Goal: Information Seeking & Learning: Learn about a topic

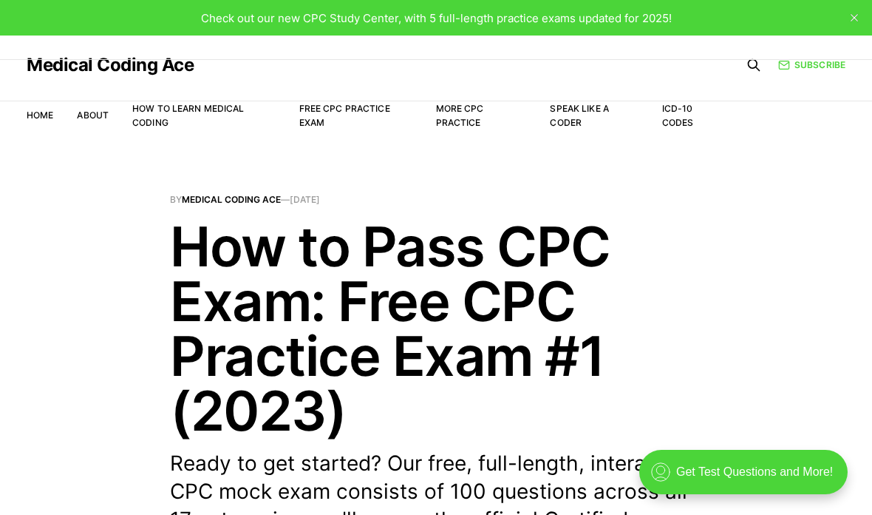
scroll to position [16, 0]
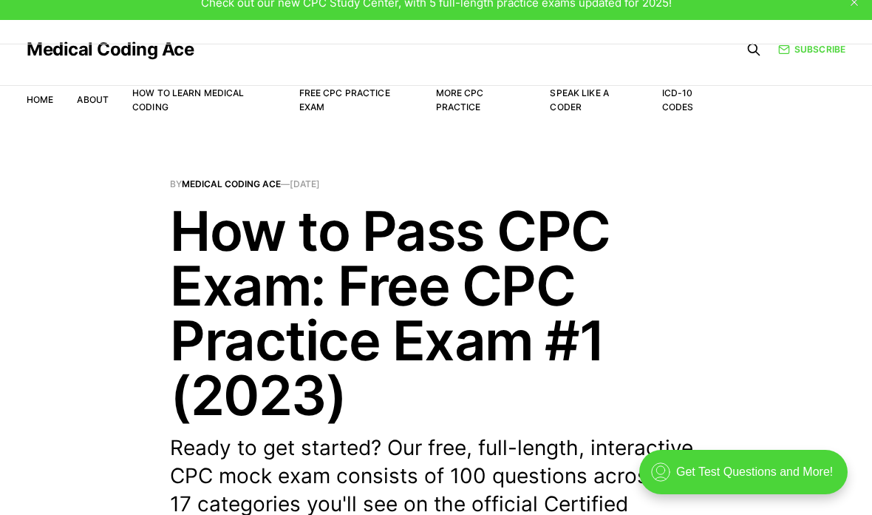
click at [342, 96] on link "Free CPC Practice Exam" at bounding box center [344, 99] width 91 height 25
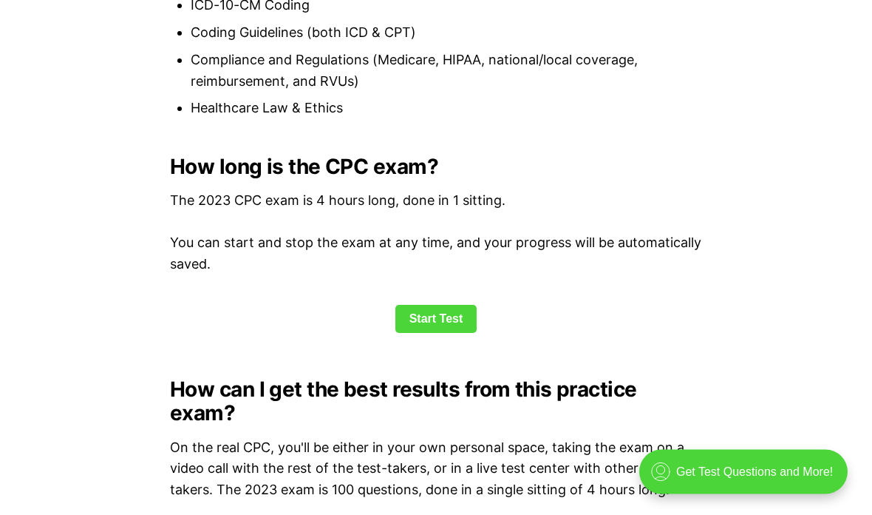
scroll to position [1892, 0]
click at [456, 305] on link "Start Test" at bounding box center [437, 319] width 82 height 28
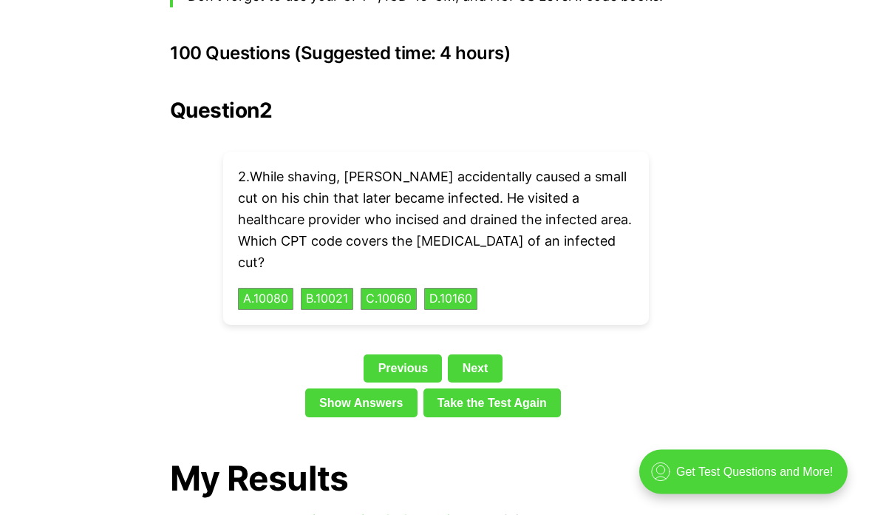
scroll to position [3315, 0]
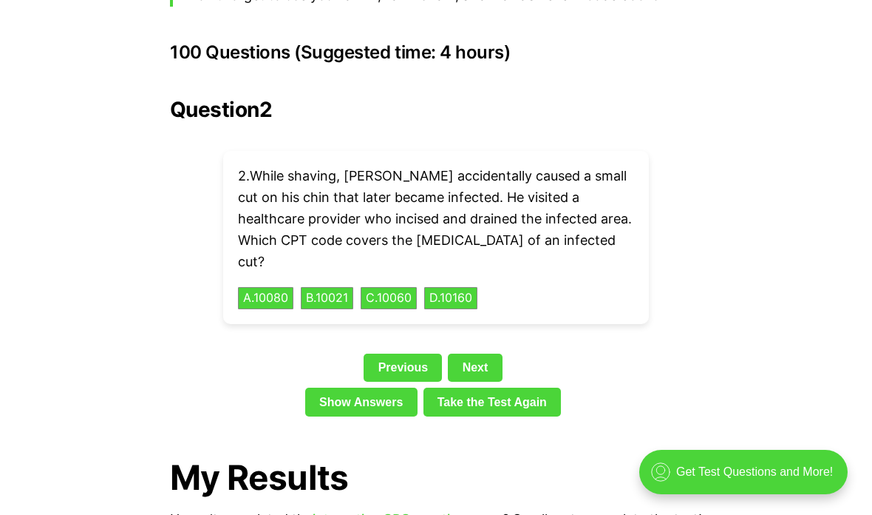
click at [536, 387] on link "Take the Test Again" at bounding box center [493, 401] width 138 height 28
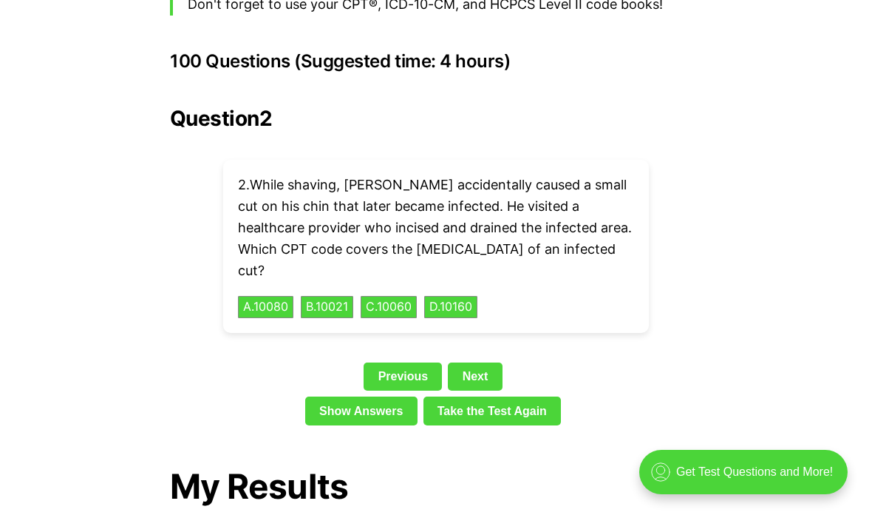
scroll to position [3316, 0]
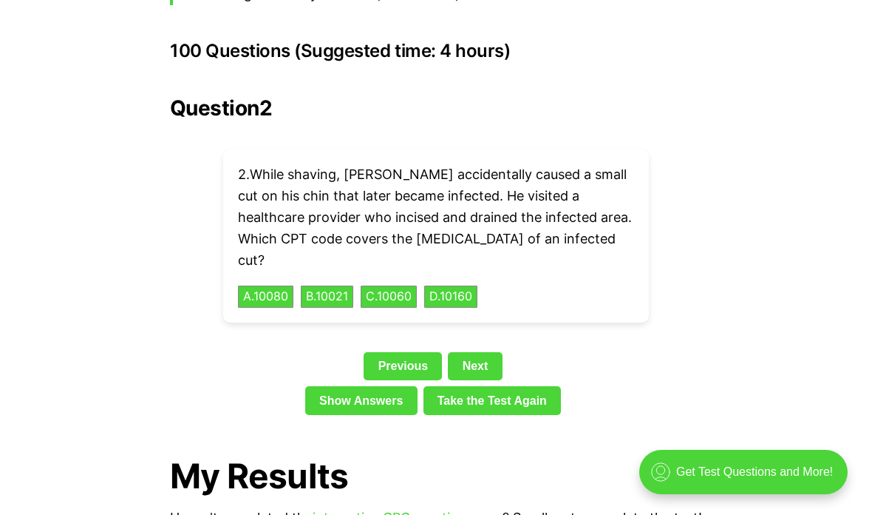
click at [382, 352] on link "Previous" at bounding box center [403, 366] width 78 height 28
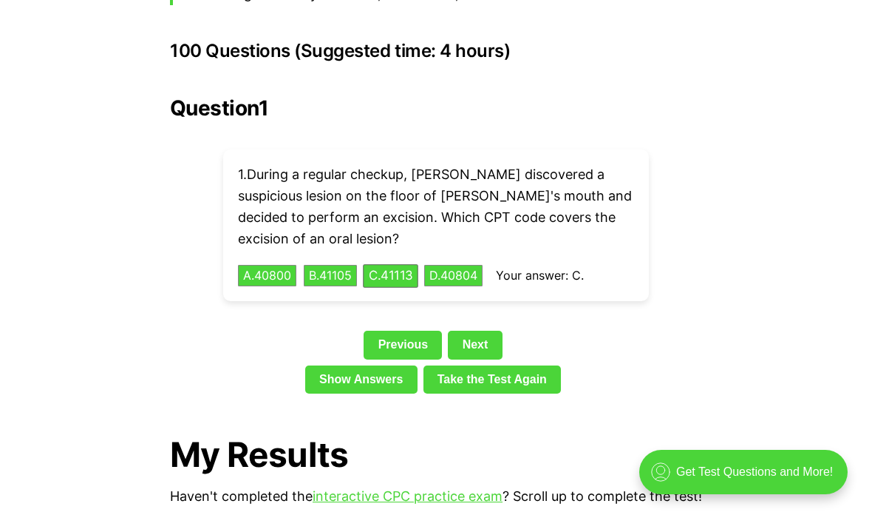
click at [328, 365] on link "Show Answers" at bounding box center [361, 379] width 112 height 28
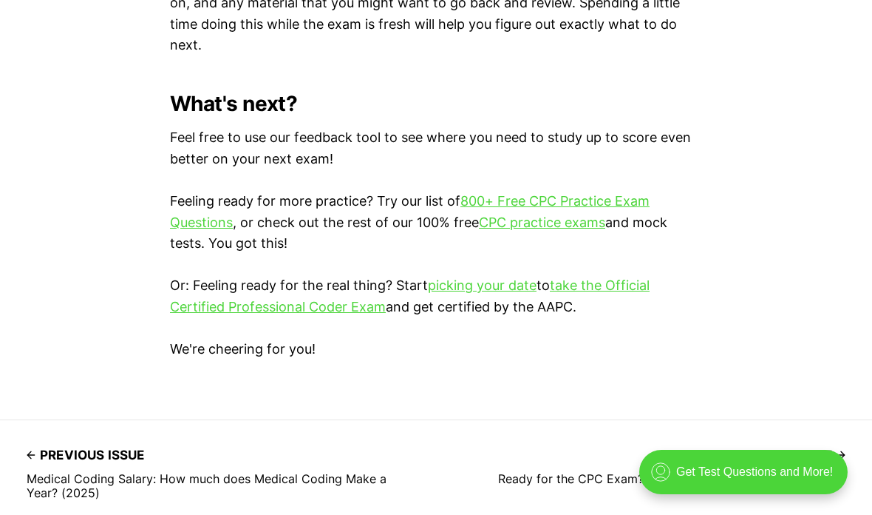
scroll to position [4887, 0]
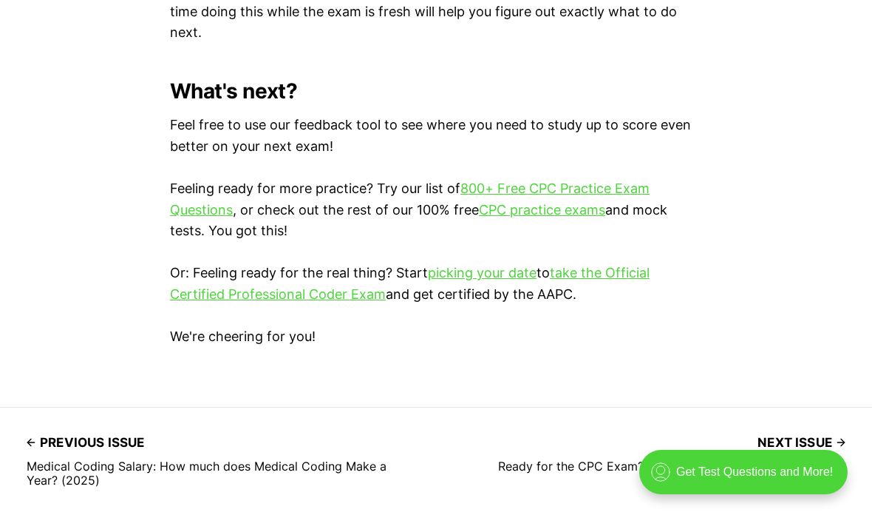
click at [188, 182] on link "800+ Free CPC Practice Exam Questions" at bounding box center [410, 198] width 480 height 37
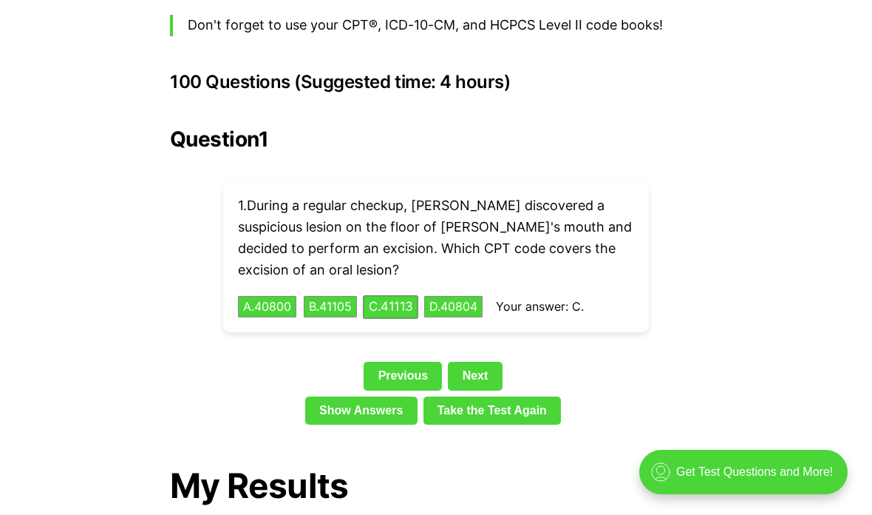
scroll to position [3298, 0]
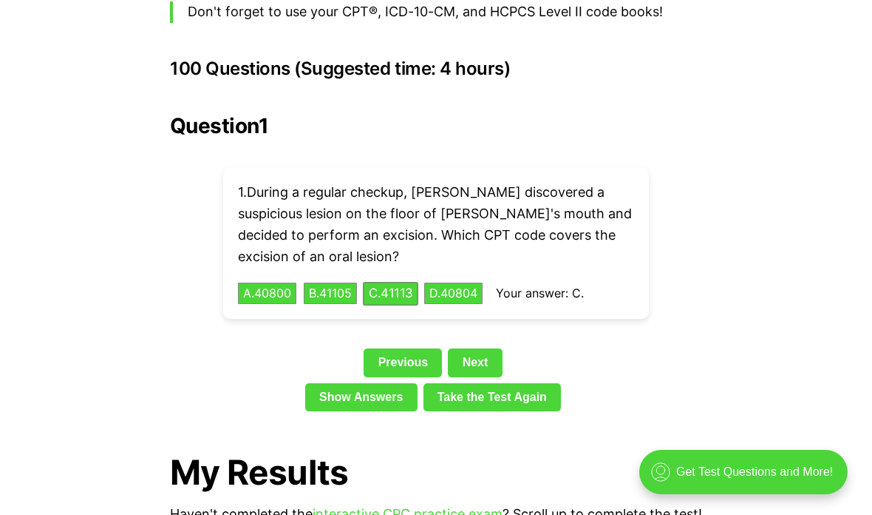
click at [479, 348] on link "Next" at bounding box center [475, 362] width 54 height 28
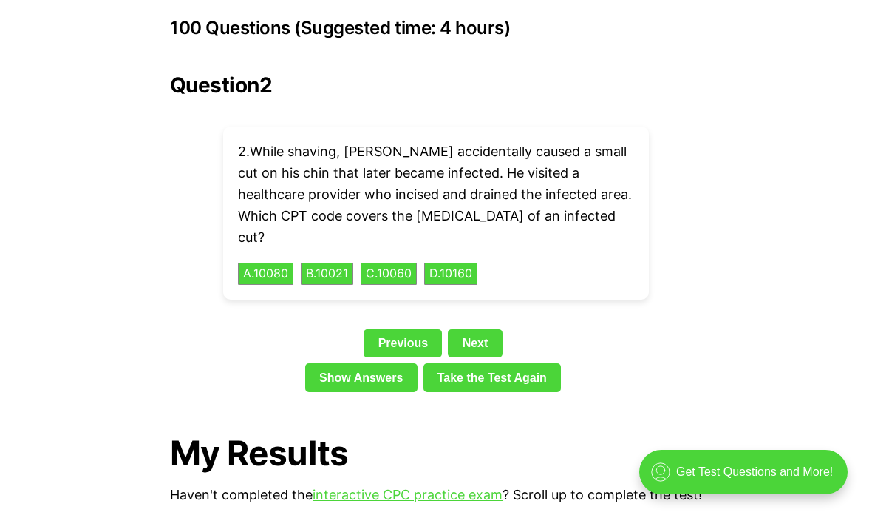
click at [393, 363] on link "Show Answers" at bounding box center [361, 377] width 112 height 28
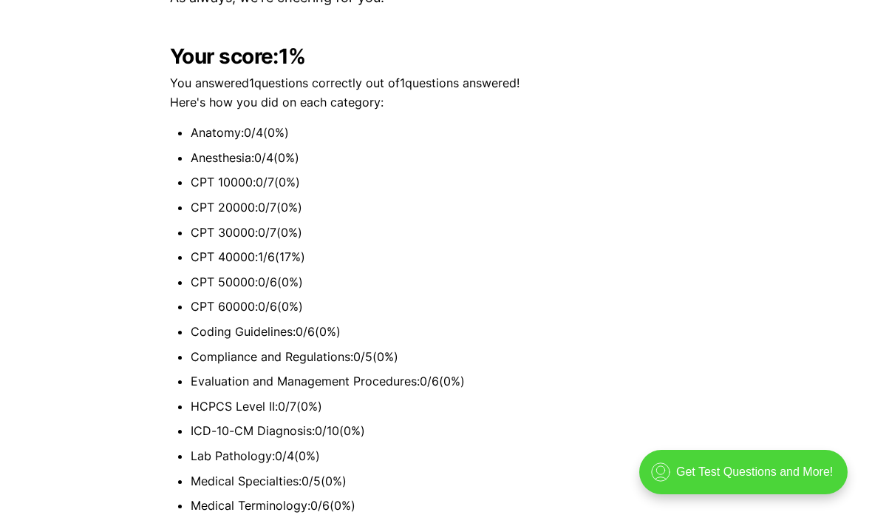
scroll to position [3959, 0]
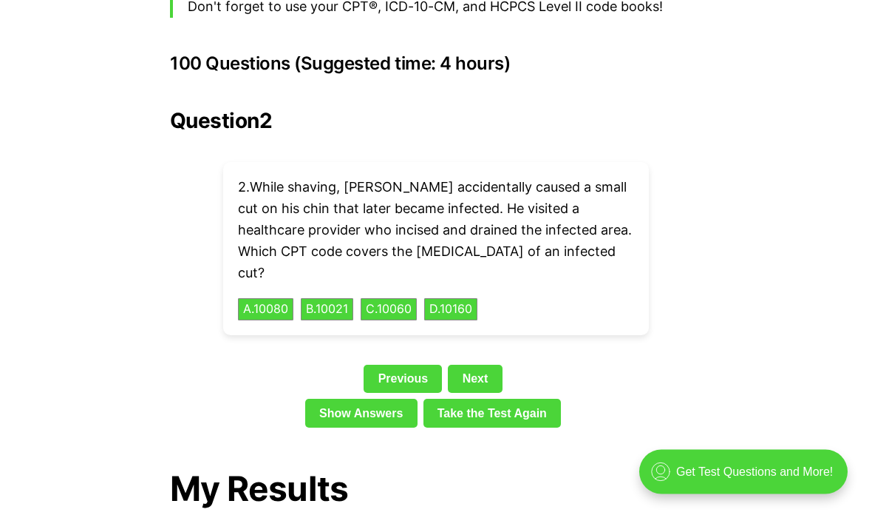
scroll to position [3297, 0]
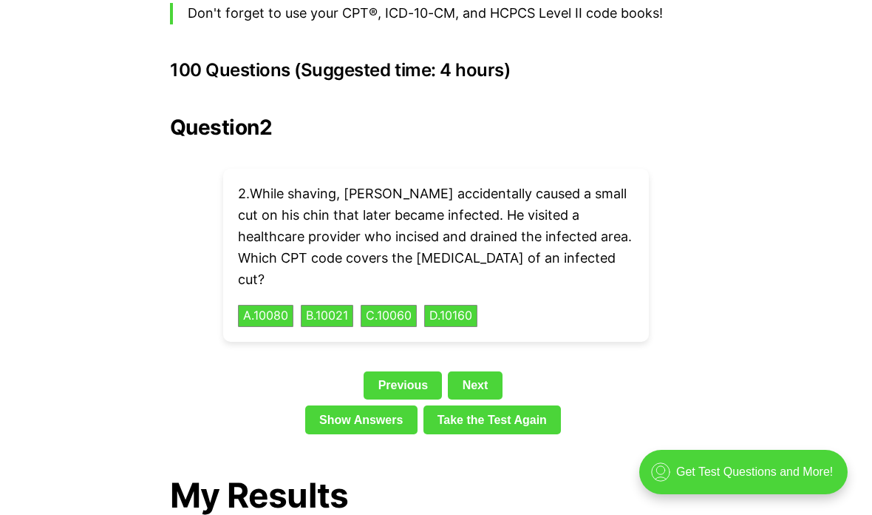
click at [405, 371] on link "Previous" at bounding box center [403, 385] width 78 height 28
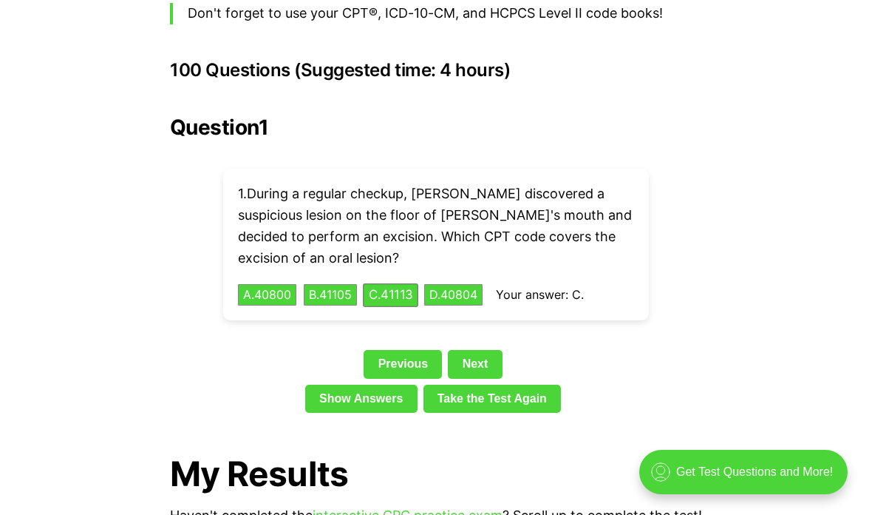
click at [472, 284] on button "D . 40804" at bounding box center [453, 295] width 58 height 22
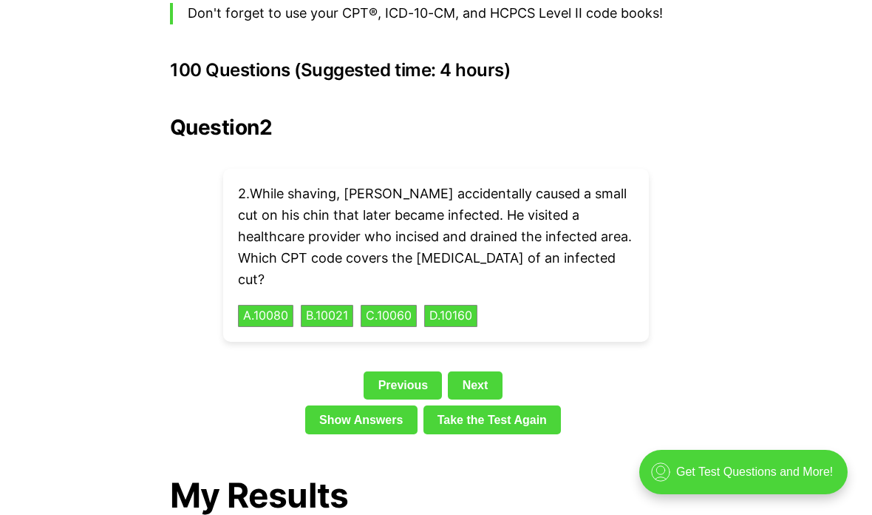
click at [385, 405] on link "Show Answers" at bounding box center [361, 419] width 112 height 28
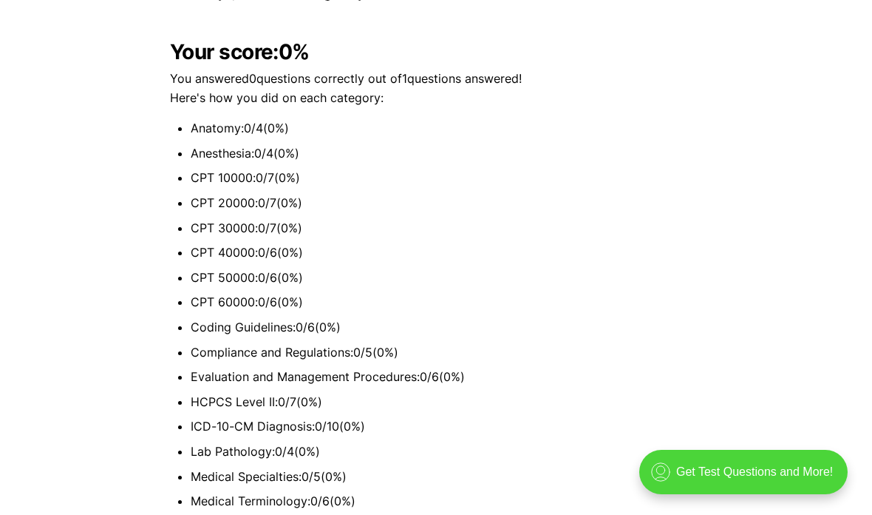
scroll to position [3297, 0]
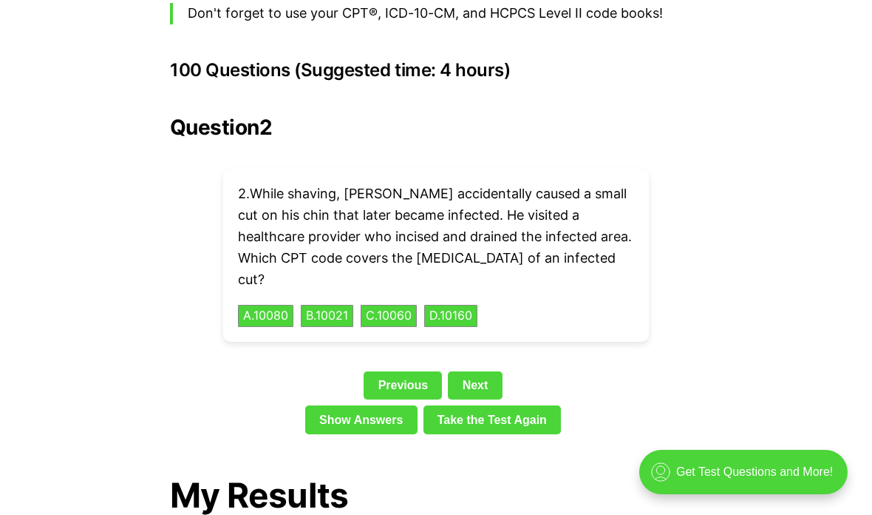
click at [398, 371] on link "Previous" at bounding box center [403, 385] width 78 height 28
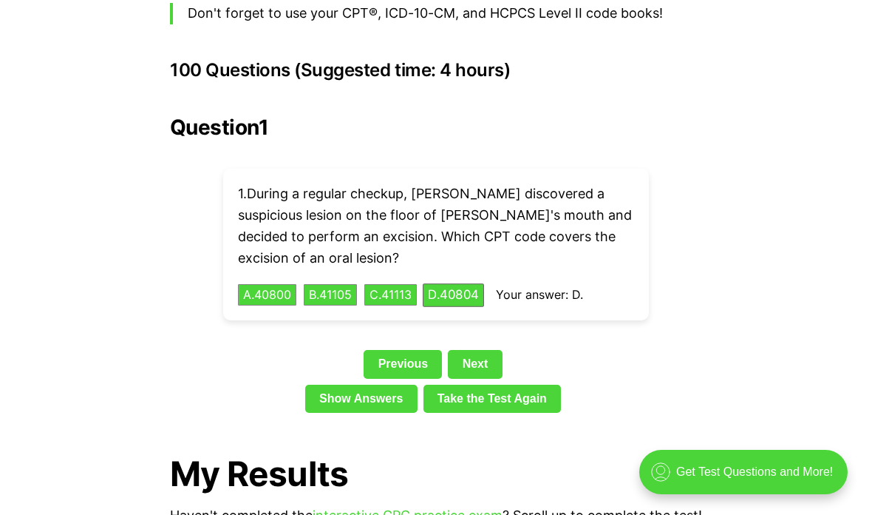
click at [413, 284] on button "C . 41113" at bounding box center [391, 295] width 52 height 22
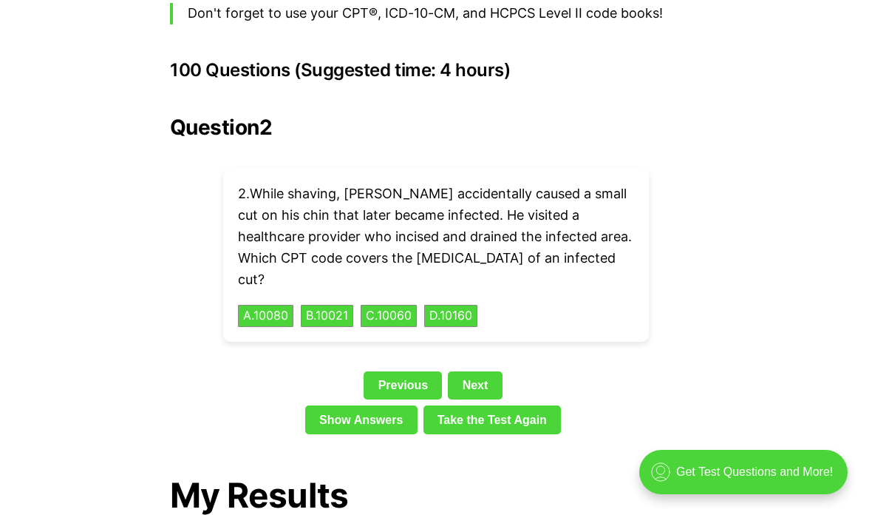
click at [486, 371] on link "Next" at bounding box center [475, 385] width 54 height 28
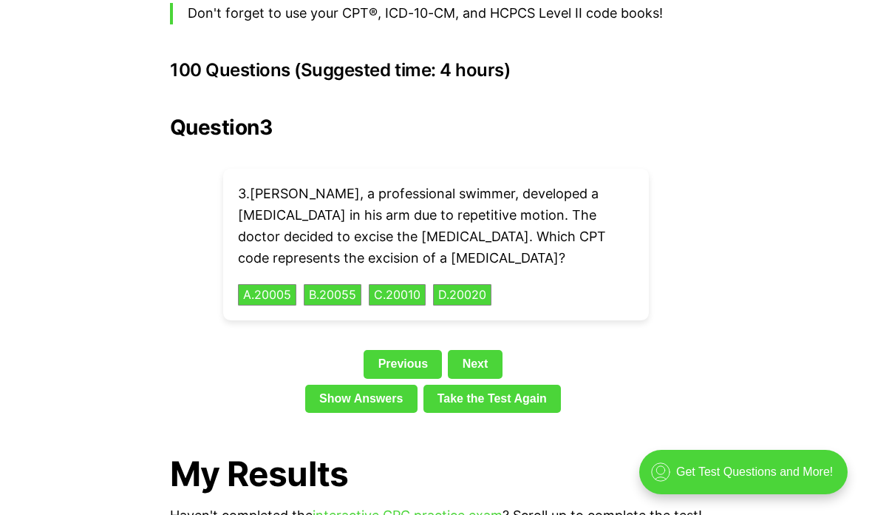
click at [376, 384] on link "Show Answers" at bounding box center [361, 398] width 112 height 28
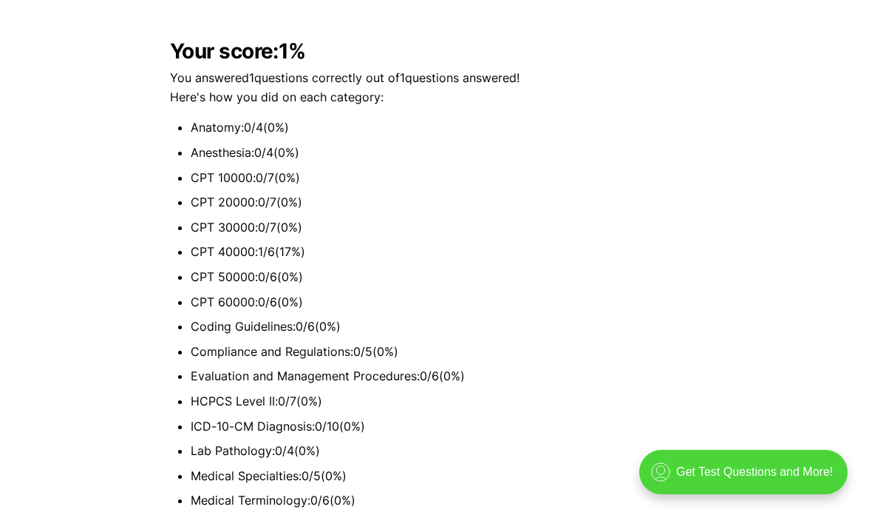
scroll to position [3297, 0]
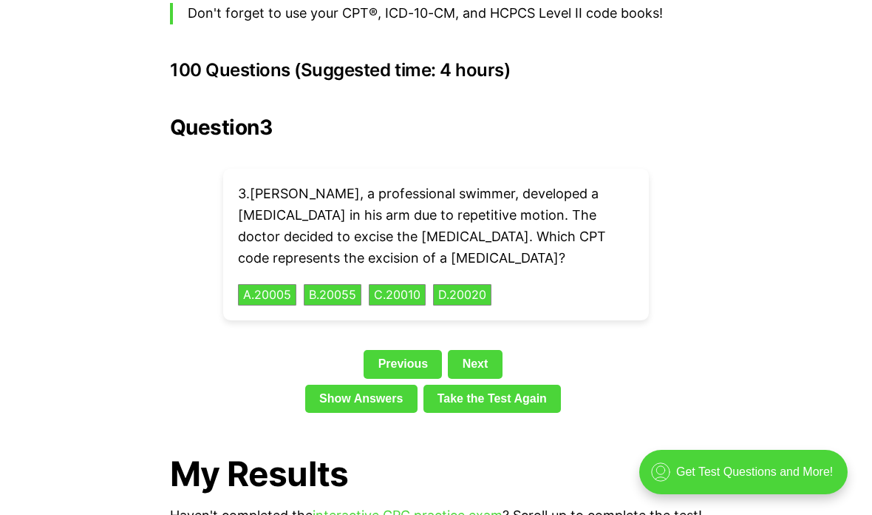
click at [211, 279] on div "Question 3 3 . [PERSON_NAME], a professional swimmer, developed a [MEDICAL_DATA…" at bounding box center [436, 266] width 532 height 303
click at [429, 350] on link "Previous" at bounding box center [403, 364] width 78 height 28
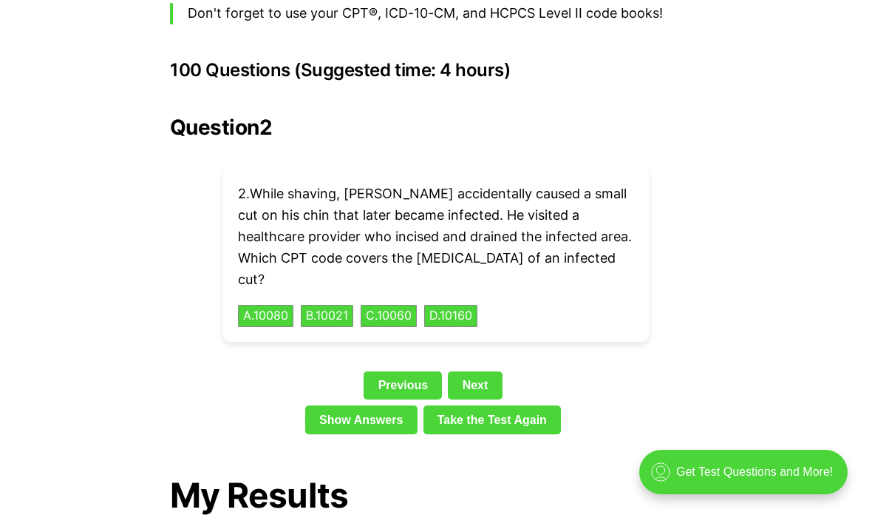
click at [382, 371] on link "Previous" at bounding box center [403, 385] width 78 height 28
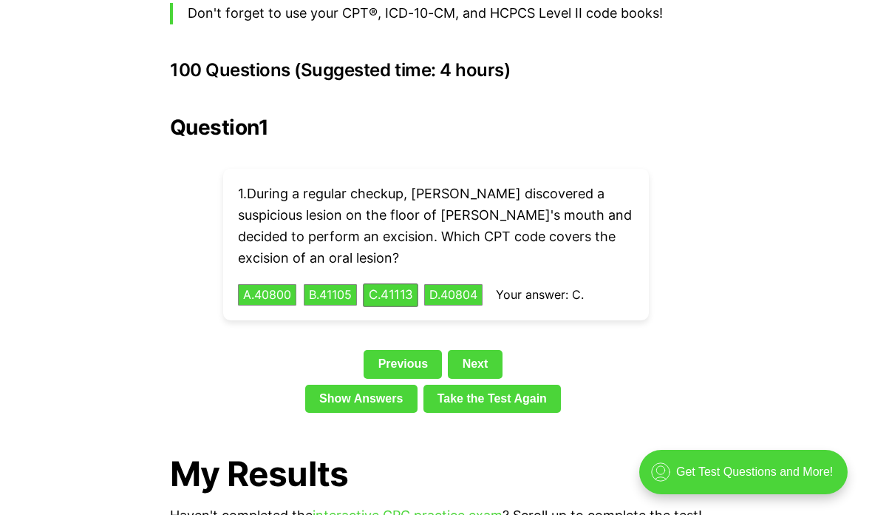
click at [462, 350] on link "Next" at bounding box center [475, 364] width 54 height 28
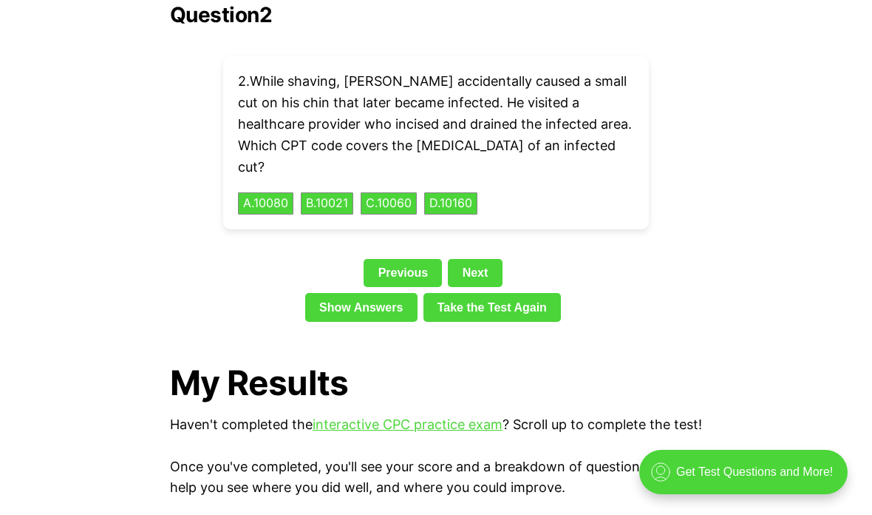
scroll to position [3409, 0]
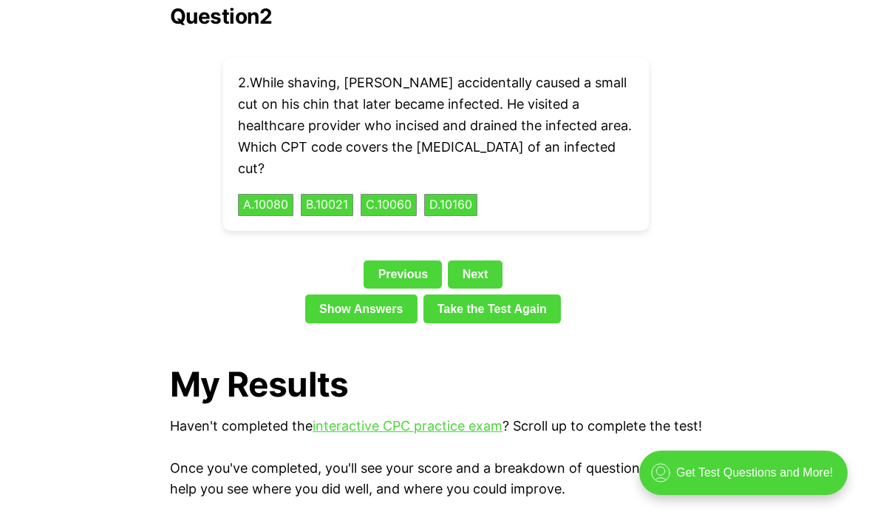
click at [256, 193] on button "A . 10080" at bounding box center [265, 204] width 55 height 22
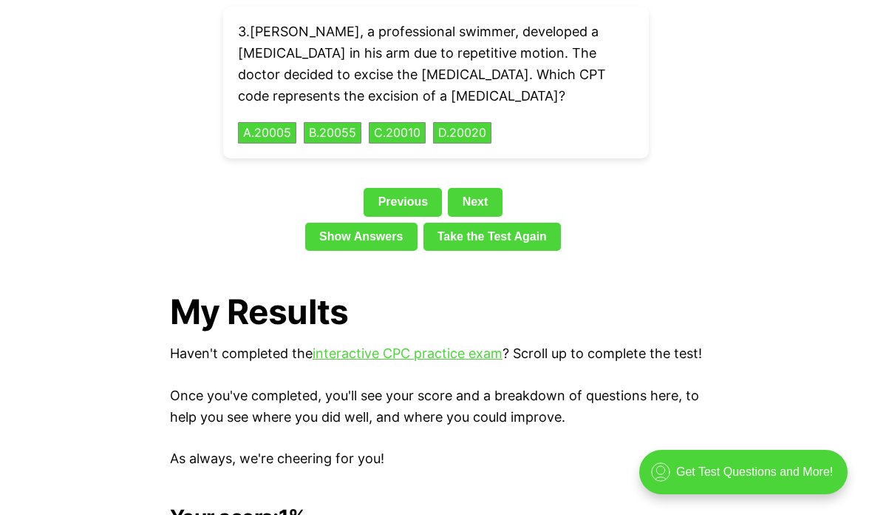
scroll to position [3458, 0]
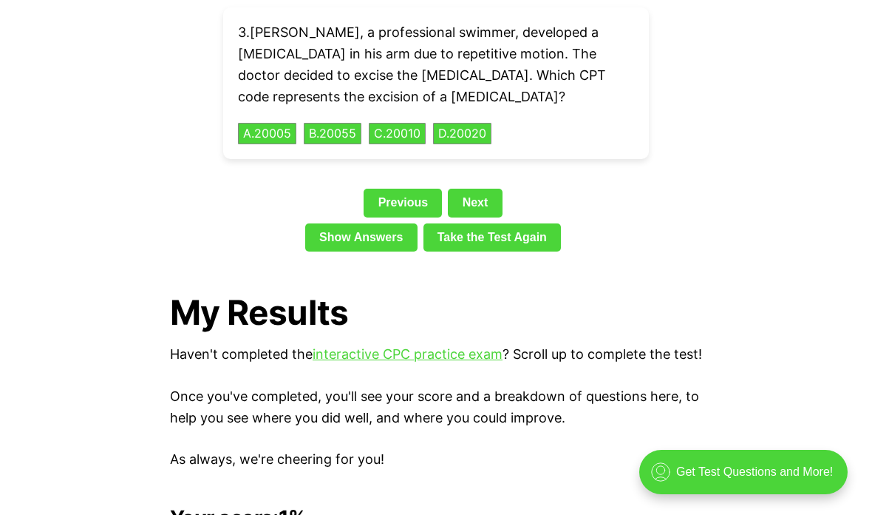
click at [481, 189] on link "Next" at bounding box center [475, 203] width 54 height 28
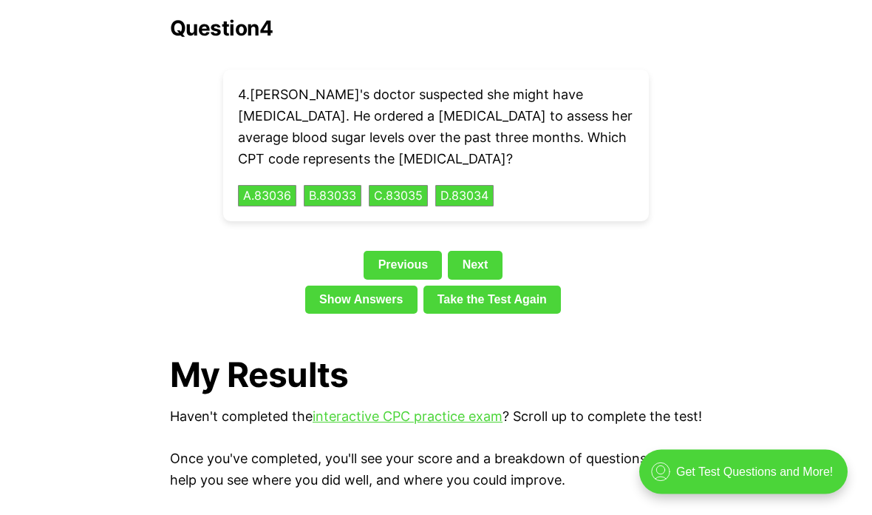
scroll to position [3396, 0]
click at [387, 251] on link "Previous" at bounding box center [403, 265] width 78 height 28
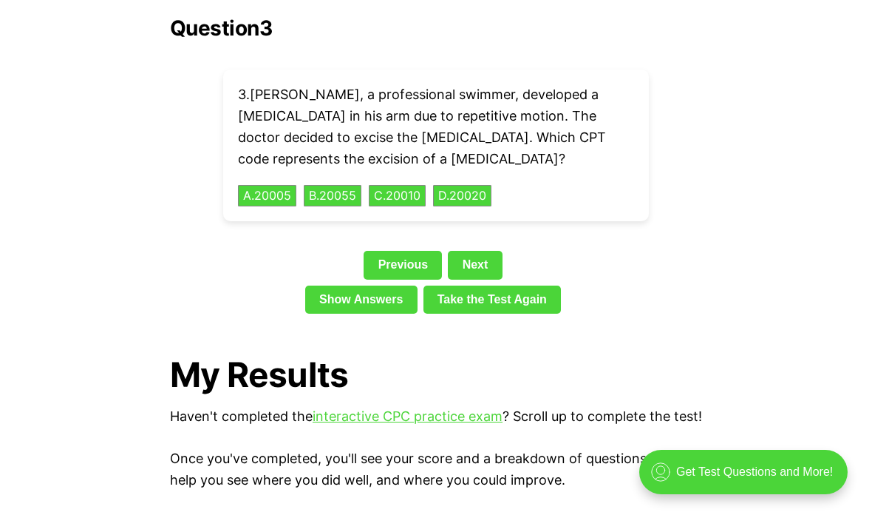
click at [375, 251] on link "Previous" at bounding box center [403, 265] width 78 height 28
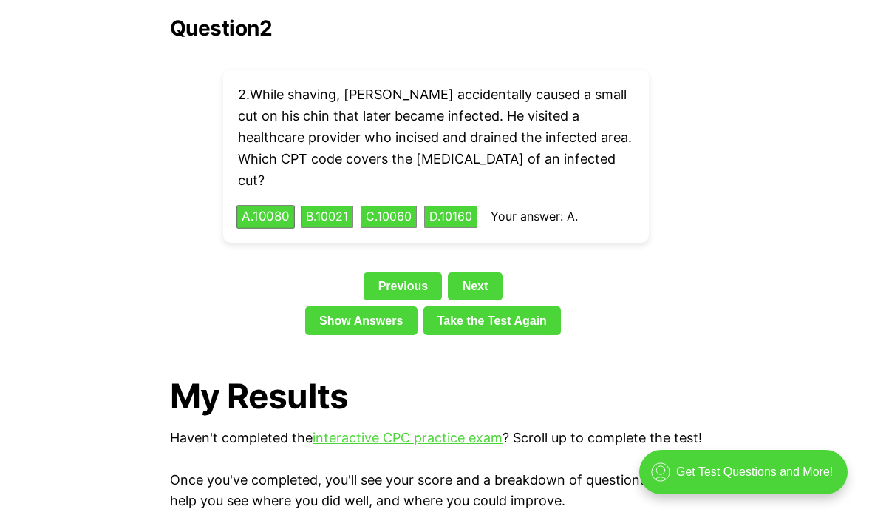
click at [415, 206] on button "C . 10060" at bounding box center [389, 217] width 56 height 22
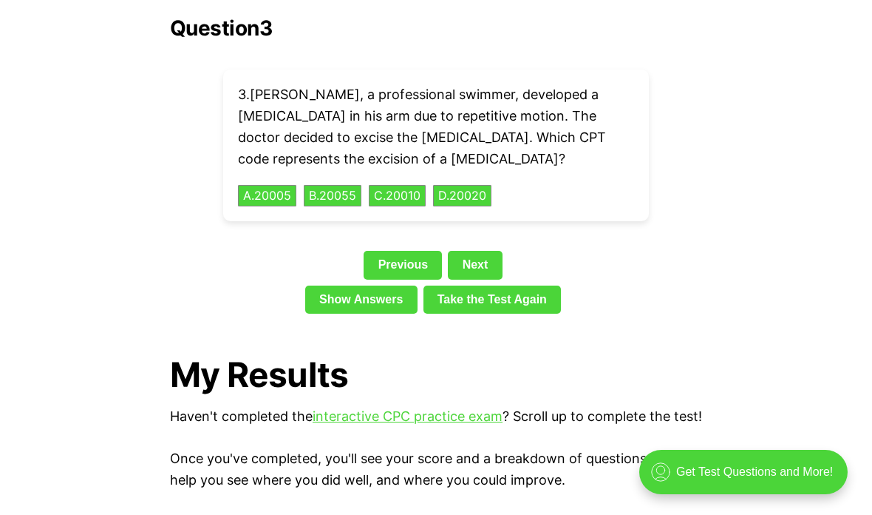
click at [477, 251] on link "Next" at bounding box center [475, 265] width 54 height 28
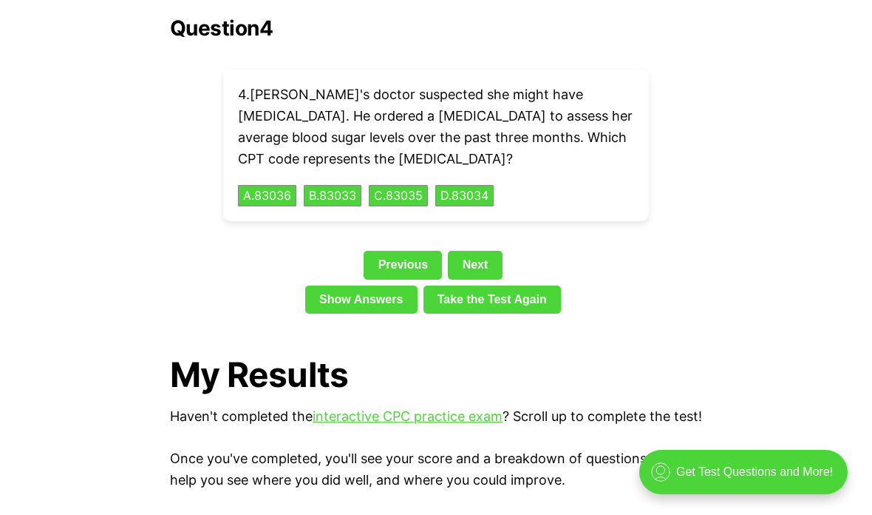
click at [423, 251] on link "Previous" at bounding box center [403, 265] width 78 height 28
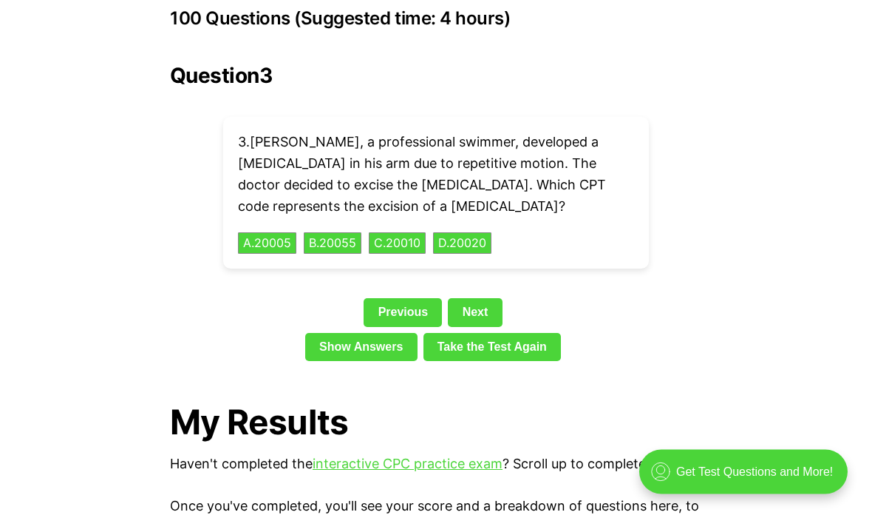
scroll to position [3349, 0]
click at [409, 298] on link "Previous" at bounding box center [403, 312] width 78 height 28
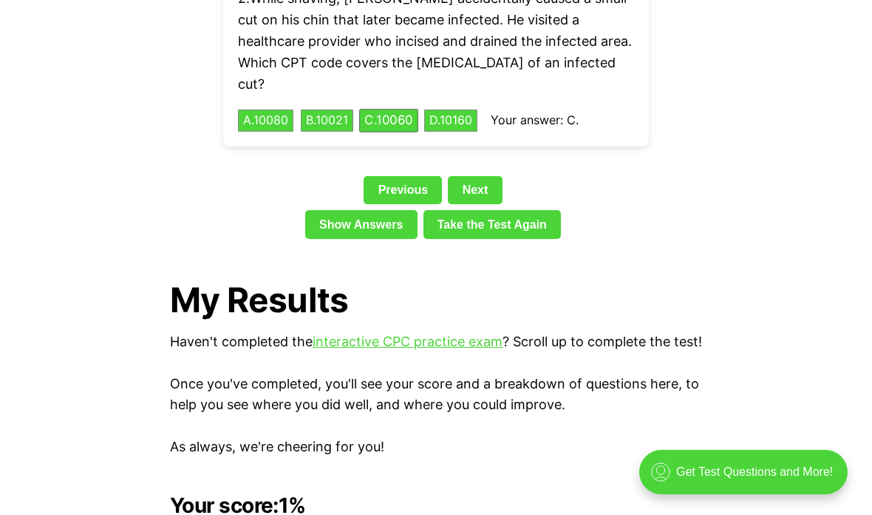
scroll to position [3491, 0]
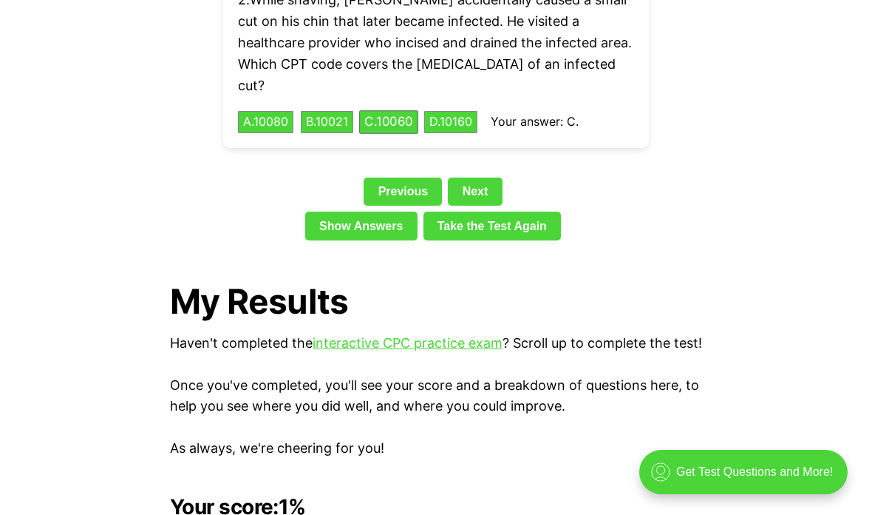
click at [327, 111] on button "B . 10021" at bounding box center [327, 122] width 52 height 22
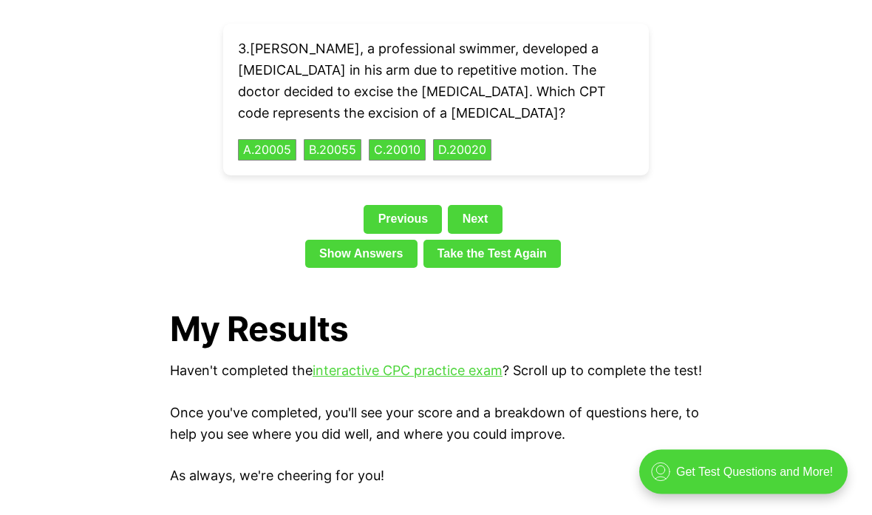
scroll to position [3442, 0]
click at [472, 139] on button "D . 20020" at bounding box center [462, 150] width 58 height 22
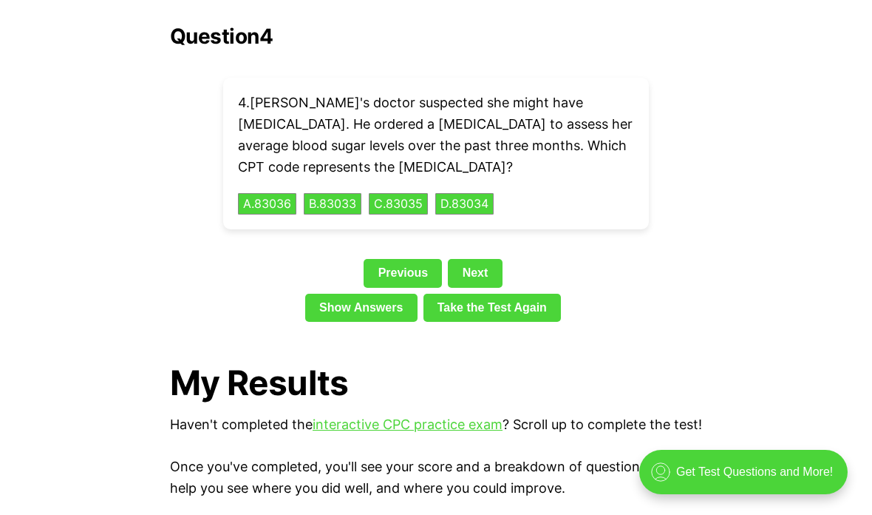
scroll to position [3397, 0]
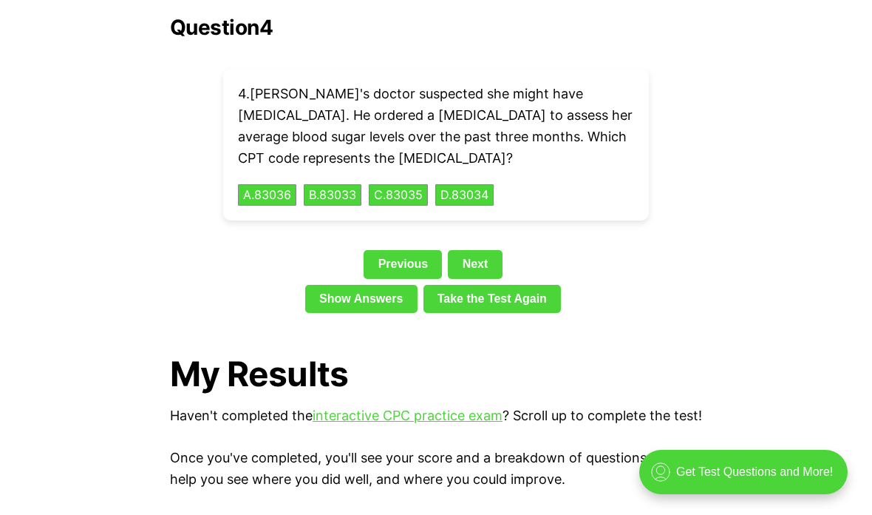
click at [376, 250] on link "Previous" at bounding box center [403, 264] width 78 height 28
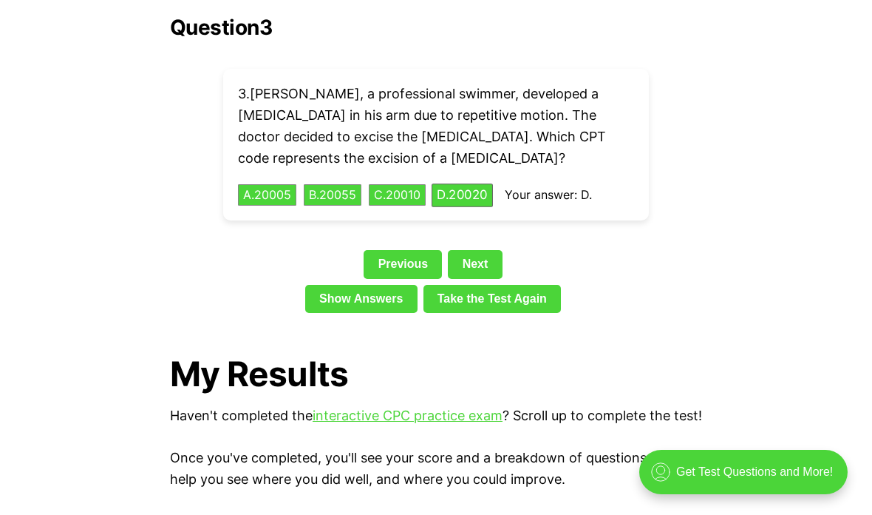
click at [370, 250] on link "Previous" at bounding box center [403, 264] width 78 height 28
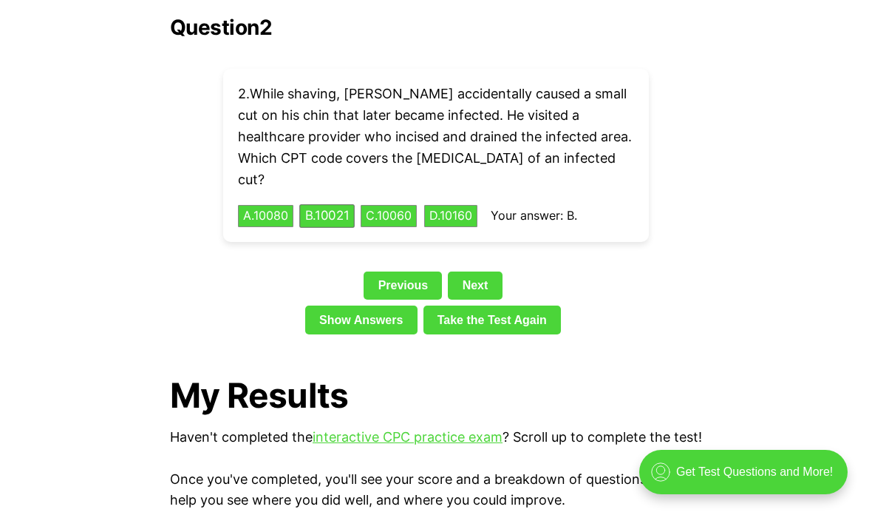
click at [270, 205] on button "A . 10080" at bounding box center [265, 216] width 55 height 22
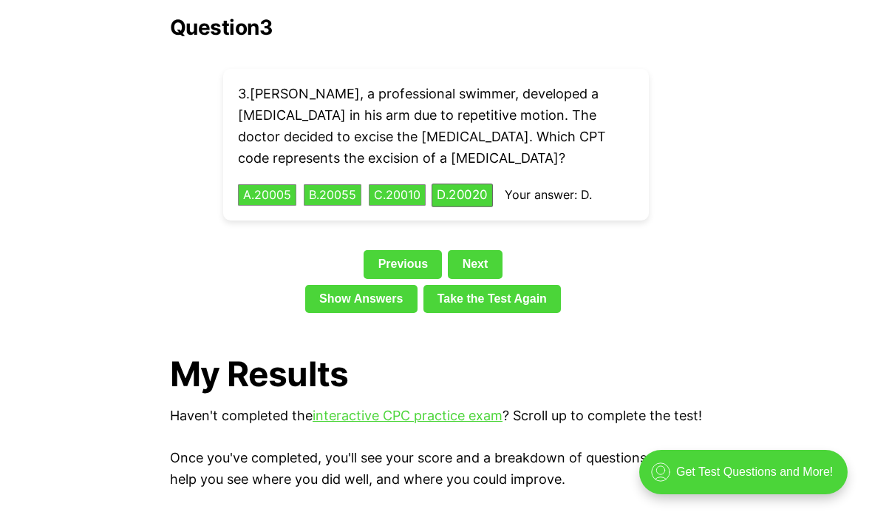
click at [486, 250] on link "Next" at bounding box center [475, 264] width 54 height 28
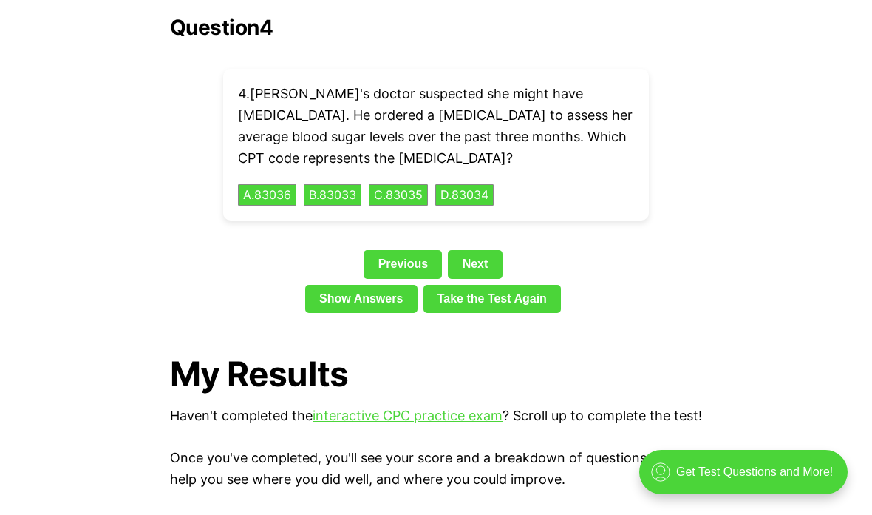
click at [487, 250] on link "Next" at bounding box center [475, 264] width 54 height 28
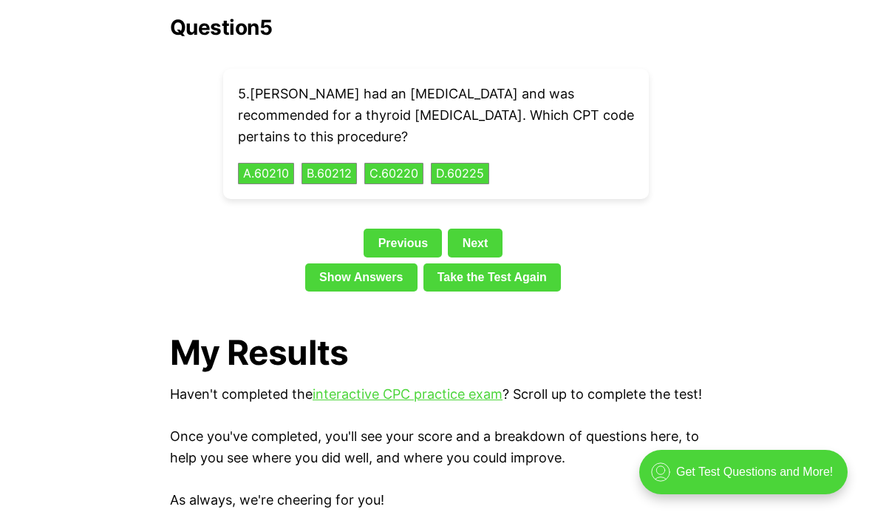
click at [379, 228] on link "Previous" at bounding box center [403, 242] width 78 height 28
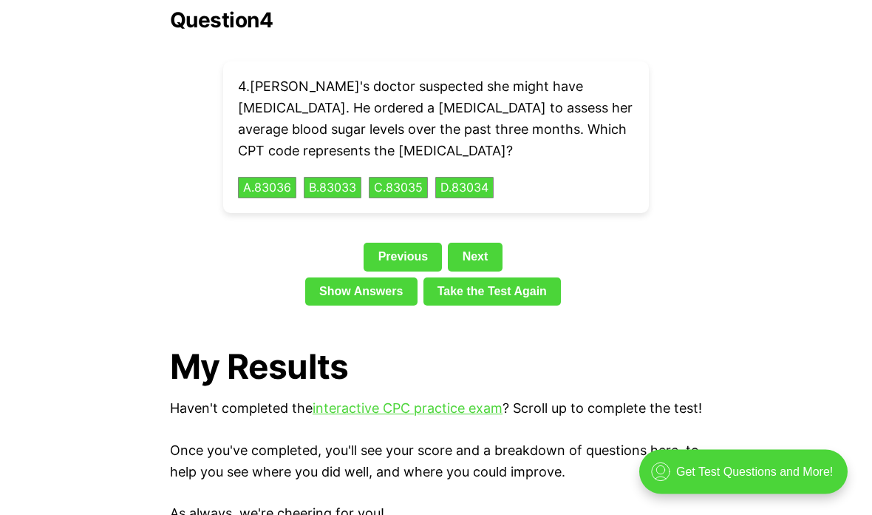
scroll to position [3404, 0]
click at [386, 243] on link "Previous" at bounding box center [403, 257] width 78 height 28
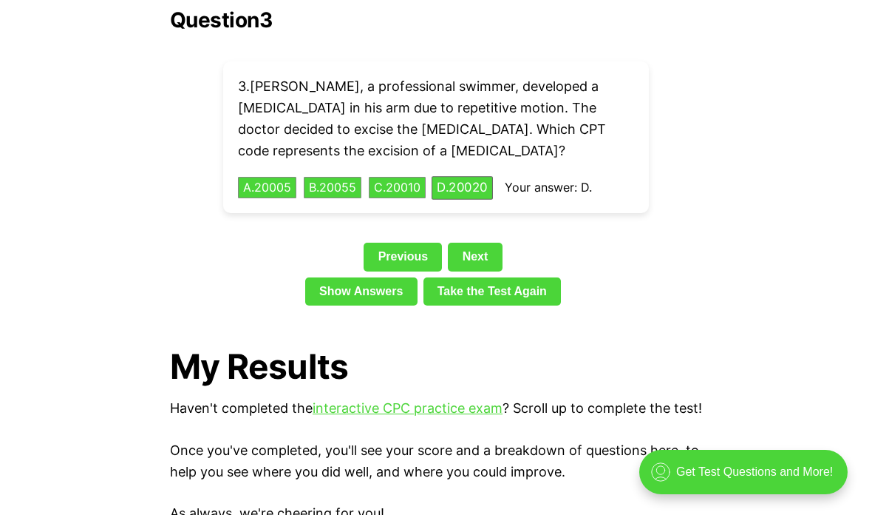
click at [379, 243] on link "Previous" at bounding box center [403, 257] width 78 height 28
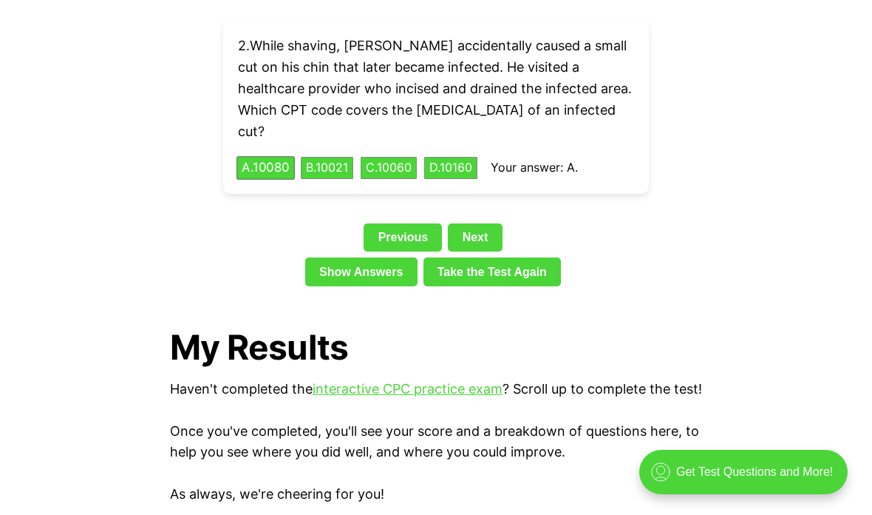
scroll to position [3422, 0]
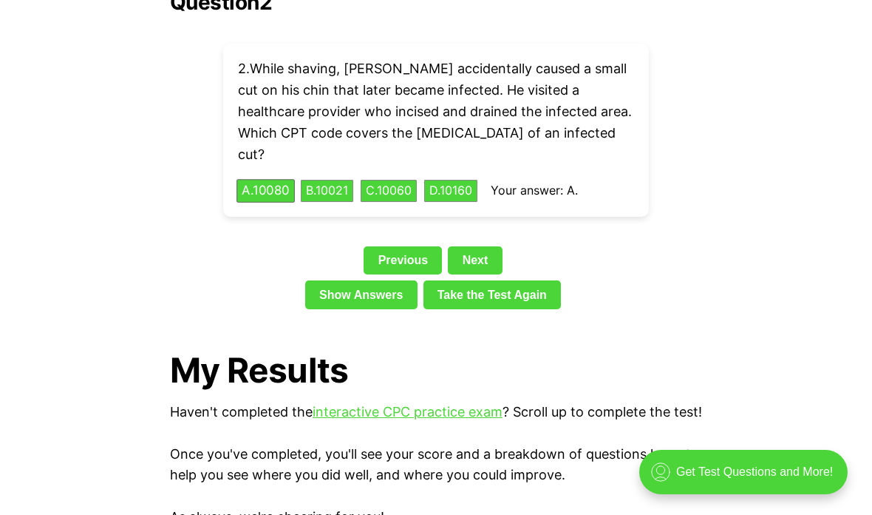
click at [363, 280] on link "Show Answers" at bounding box center [361, 294] width 112 height 28
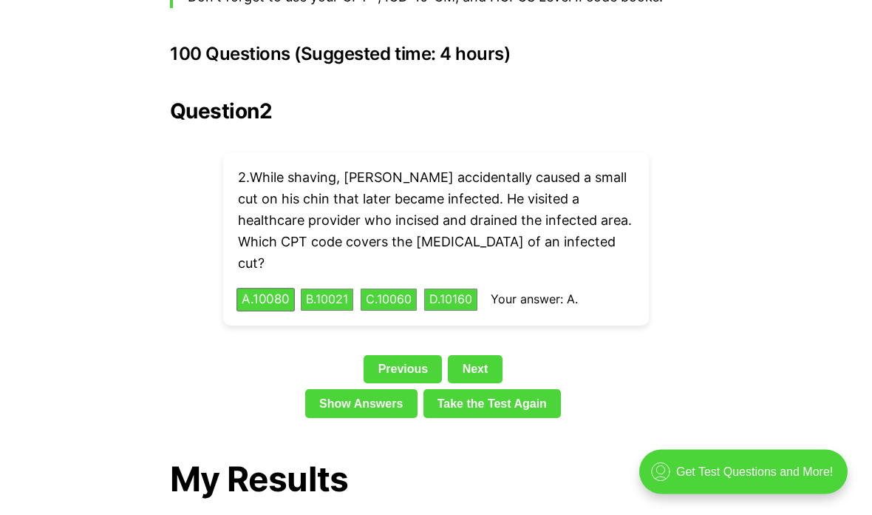
scroll to position [3313, 0]
click at [484, 355] on link "Next" at bounding box center [475, 369] width 54 height 28
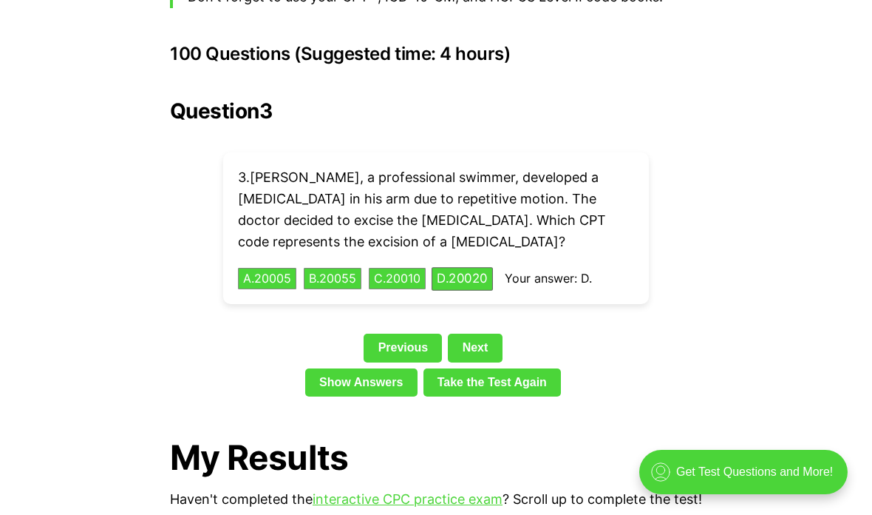
scroll to position [3292, 0]
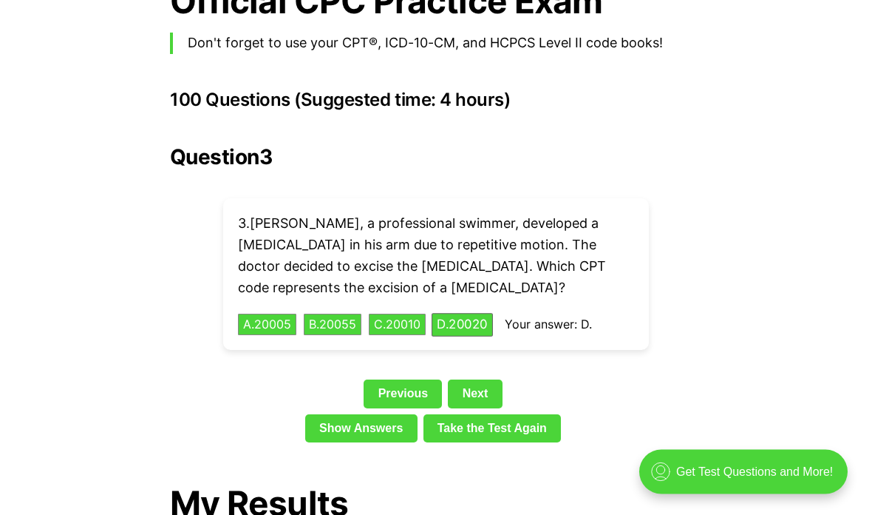
click at [406, 314] on button "C . 20010" at bounding box center [397, 325] width 57 height 22
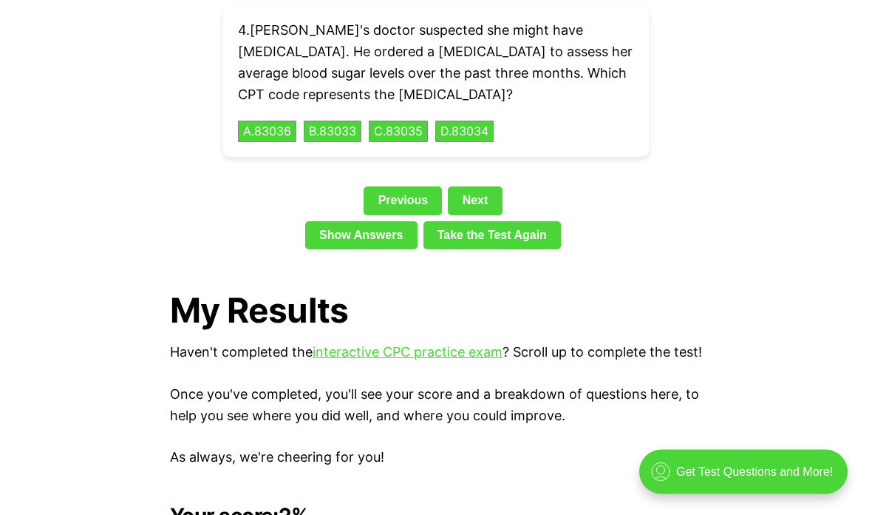
scroll to position [3945, 0]
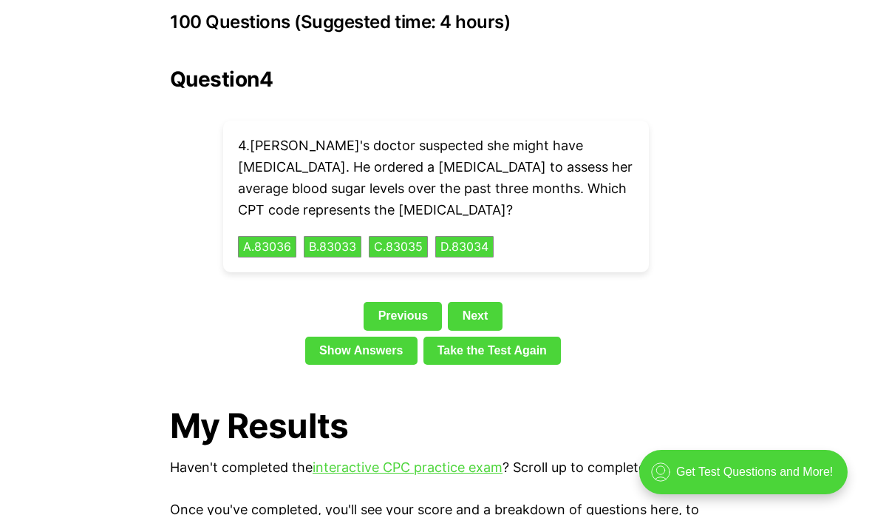
scroll to position [3344, 0]
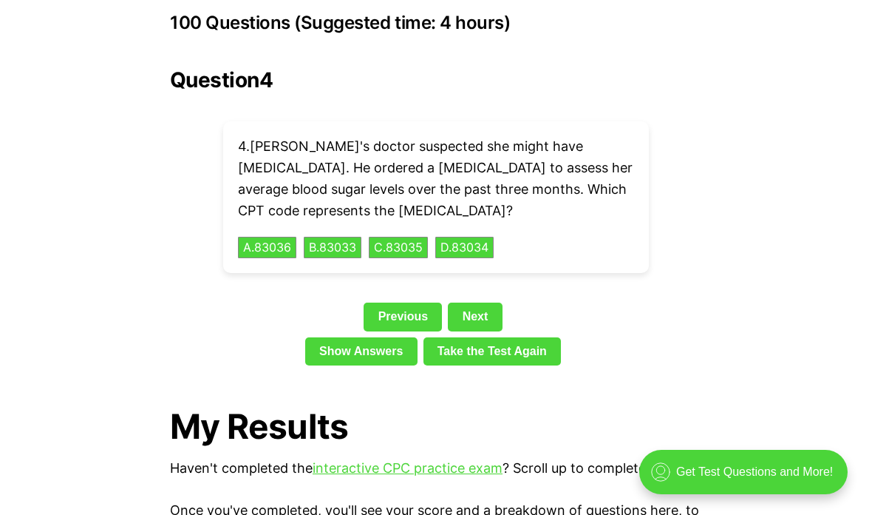
click at [402, 302] on link "Previous" at bounding box center [403, 316] width 78 height 28
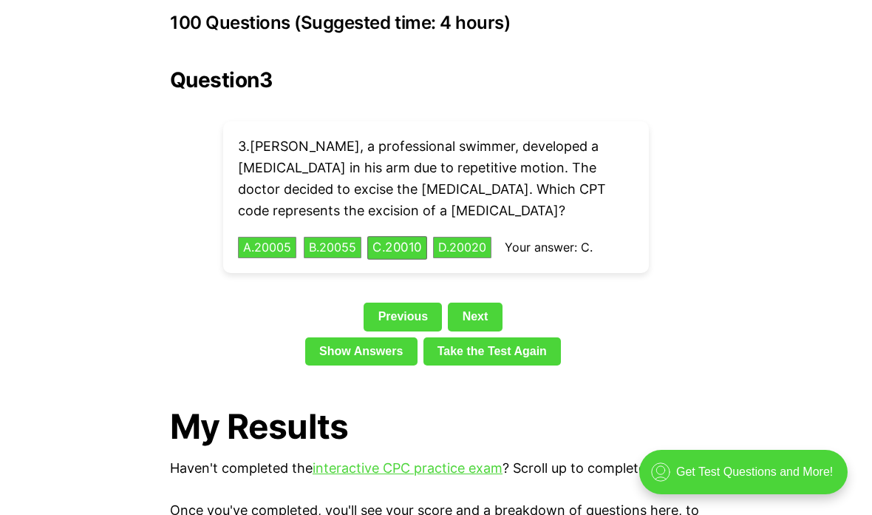
click at [408, 302] on link "Previous" at bounding box center [403, 316] width 78 height 28
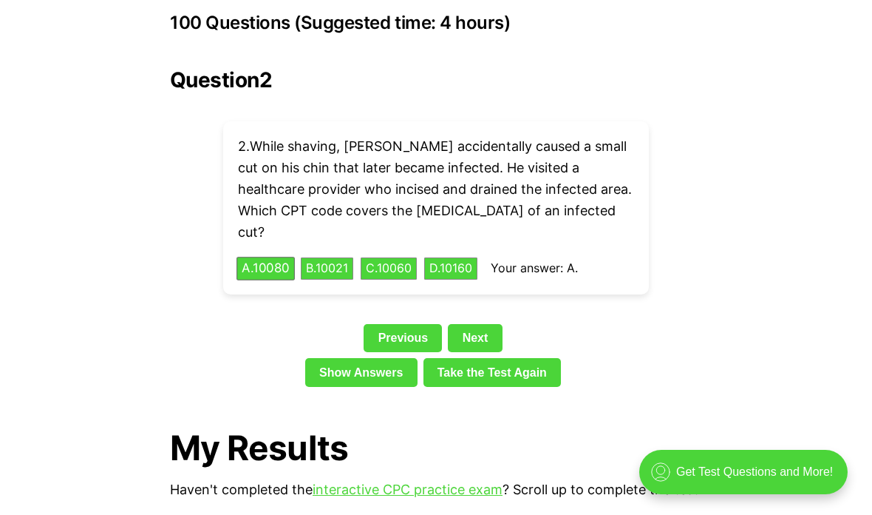
click at [411, 324] on link "Previous" at bounding box center [403, 338] width 78 height 28
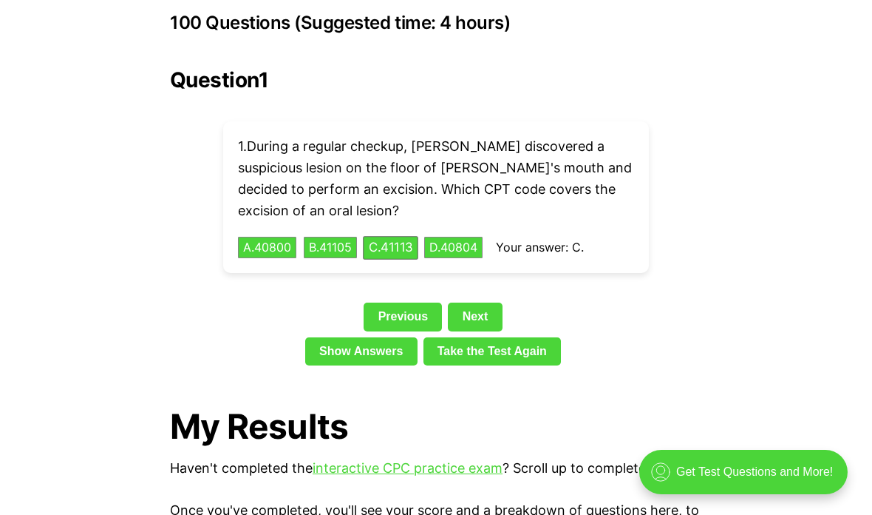
click at [494, 302] on link "Next" at bounding box center [475, 316] width 54 height 28
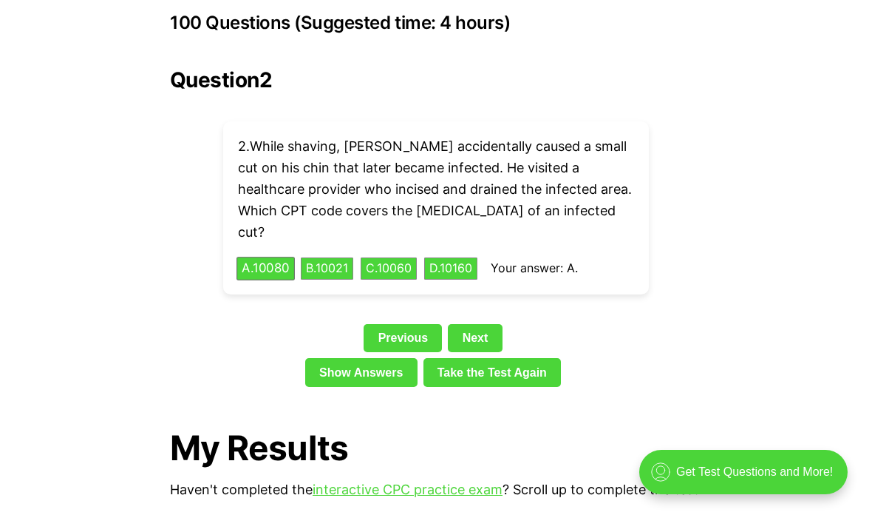
click at [473, 257] on button "D . 10160" at bounding box center [450, 268] width 53 height 22
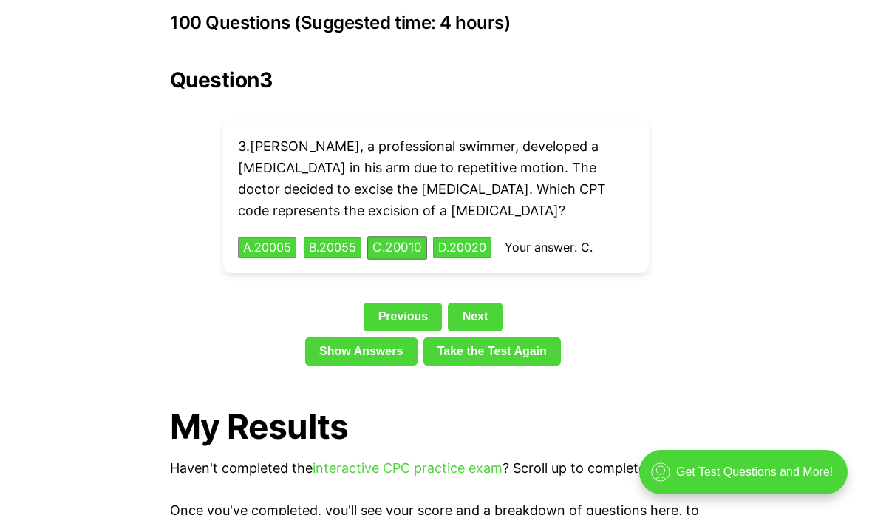
click at [372, 337] on link "Show Answers" at bounding box center [361, 351] width 112 height 28
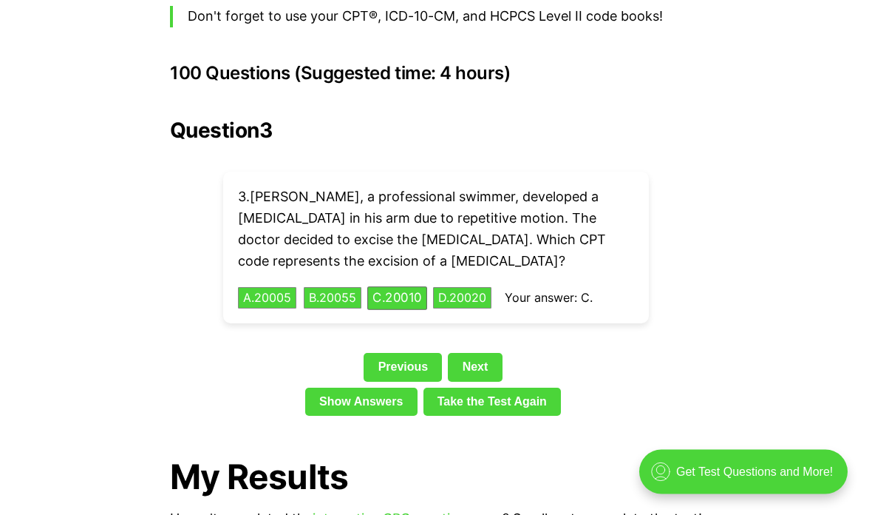
scroll to position [3257, 0]
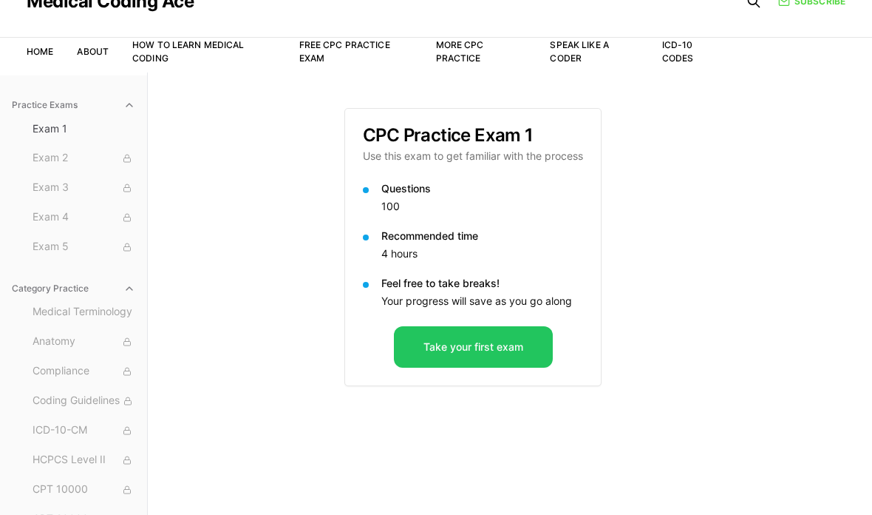
click at [55, 123] on span "Exam 1" at bounding box center [84, 128] width 103 height 15
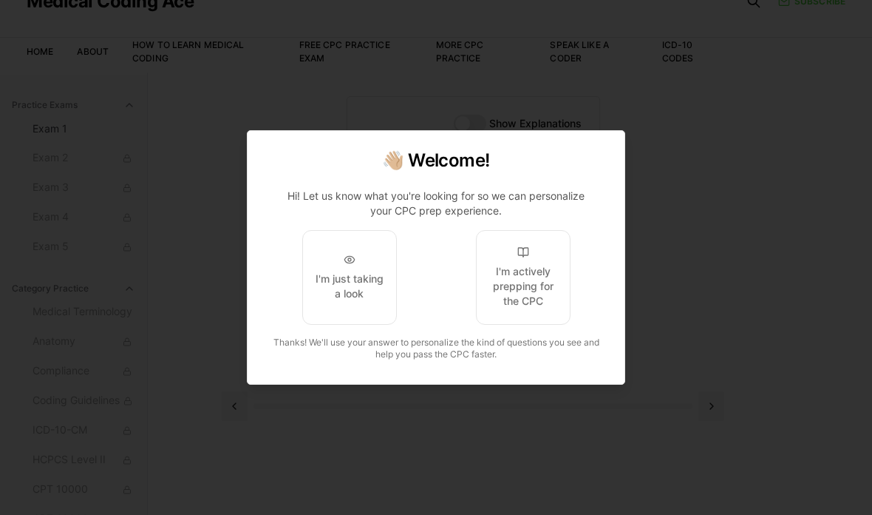
click at [328, 301] on div "I'm just taking a look" at bounding box center [350, 286] width 70 height 30
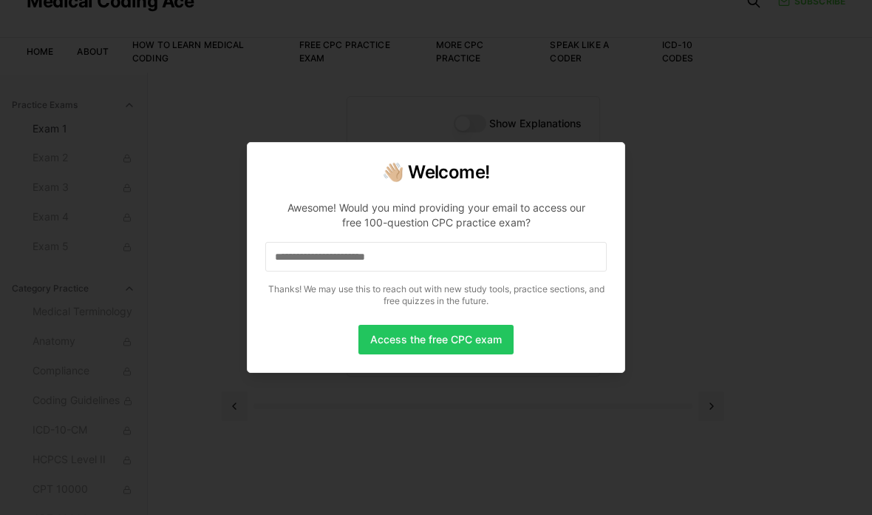
click at [510, 350] on div "👋🏼 Welcome! Awesome! Would you mind providing your email to access our free 100…" at bounding box center [436, 257] width 379 height 231
click at [484, 354] on button "Access the free CPC exam" at bounding box center [436, 340] width 155 height 30
click at [505, 354] on button "Access the free CPC exam" at bounding box center [436, 340] width 155 height 30
click at [288, 271] on input at bounding box center [436, 257] width 342 height 30
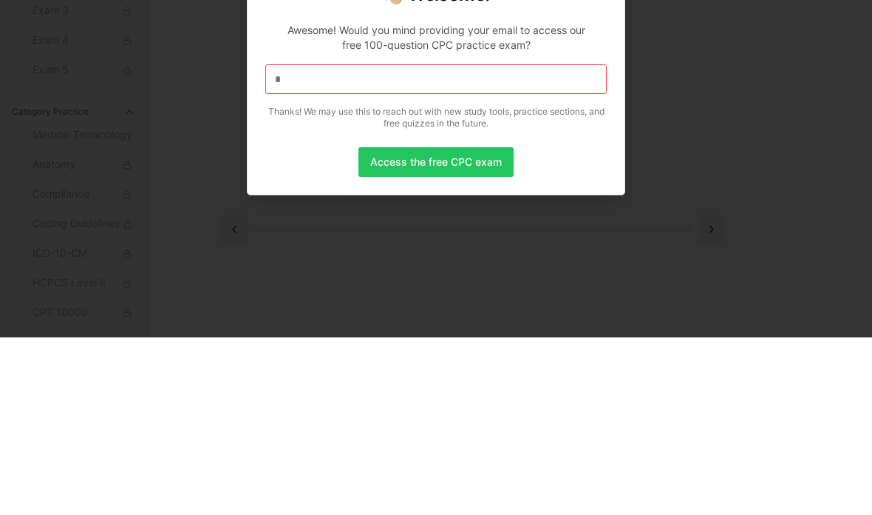
scroll to position [77, 0]
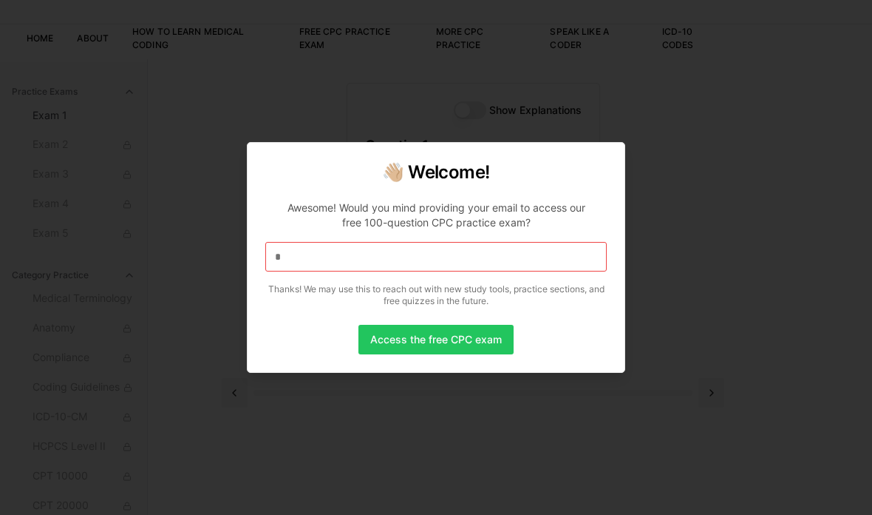
click at [547, 271] on input "*" at bounding box center [436, 257] width 342 height 30
click at [552, 271] on input at bounding box center [436, 257] width 342 height 30
click at [567, 271] on input "*" at bounding box center [436, 257] width 342 height 30
click at [192, 251] on div at bounding box center [436, 257] width 872 height 515
click at [169, 357] on div at bounding box center [436, 257] width 872 height 515
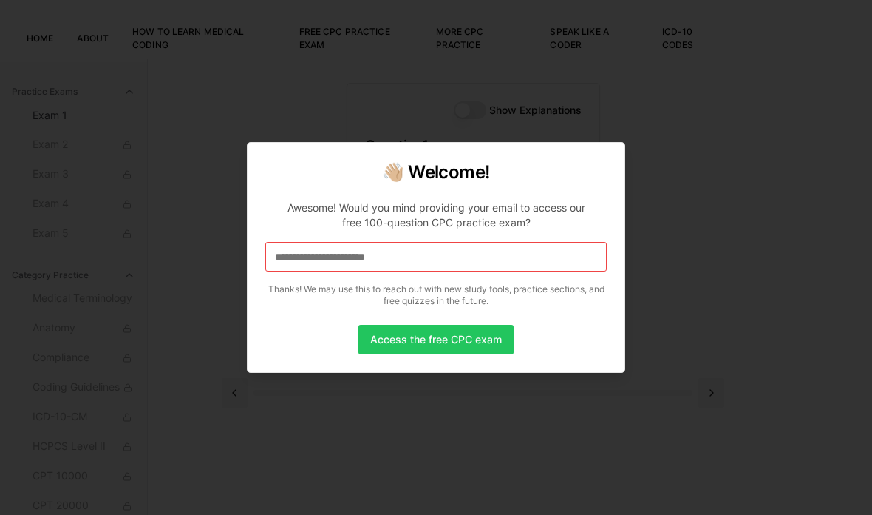
click at [709, 279] on div at bounding box center [436, 257] width 872 height 515
click at [488, 354] on button "Access the free CPC exam" at bounding box center [436, 340] width 155 height 30
click at [565, 271] on input at bounding box center [436, 257] width 342 height 30
click at [505, 354] on button "Access the free CPC exam" at bounding box center [436, 340] width 155 height 30
click at [555, 271] on input "*" at bounding box center [436, 257] width 342 height 30
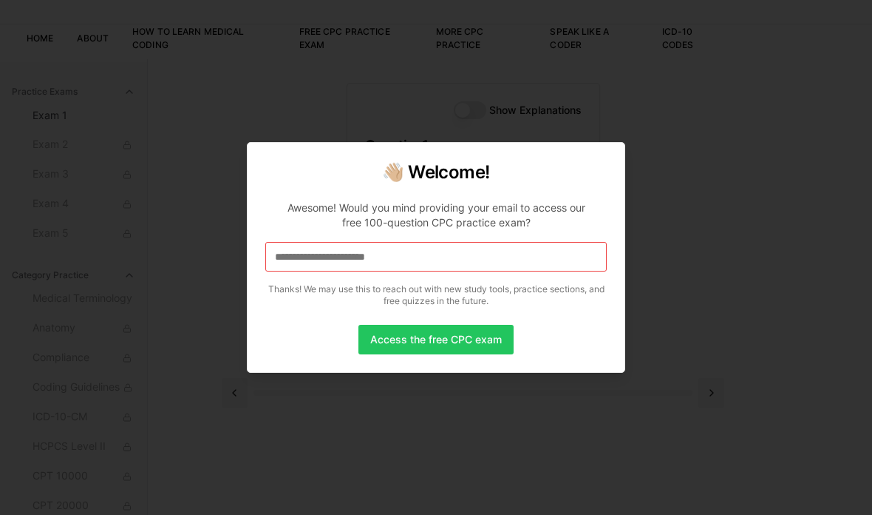
click at [806, 339] on div at bounding box center [436, 257] width 872 height 515
click at [728, 245] on div at bounding box center [436, 257] width 872 height 515
click at [729, 239] on div at bounding box center [436, 257] width 872 height 515
click at [76, 93] on div at bounding box center [436, 257] width 872 height 515
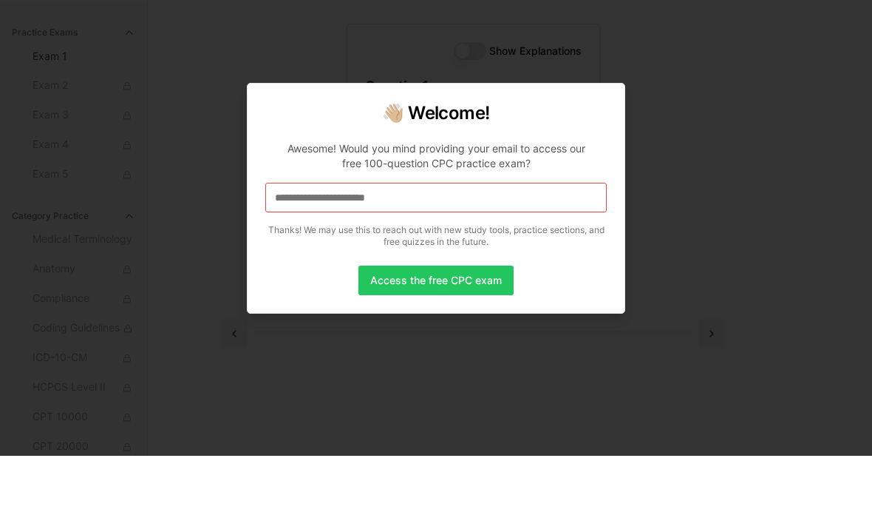
click at [689, 249] on div at bounding box center [436, 257] width 872 height 515
click at [709, 227] on div at bounding box center [436, 257] width 872 height 515
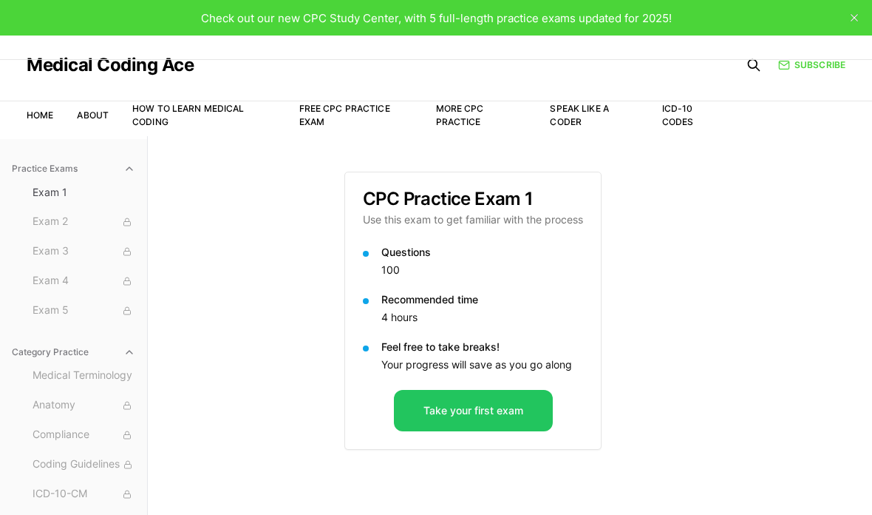
click at [529, 396] on button "Take your first exam" at bounding box center [473, 410] width 159 height 41
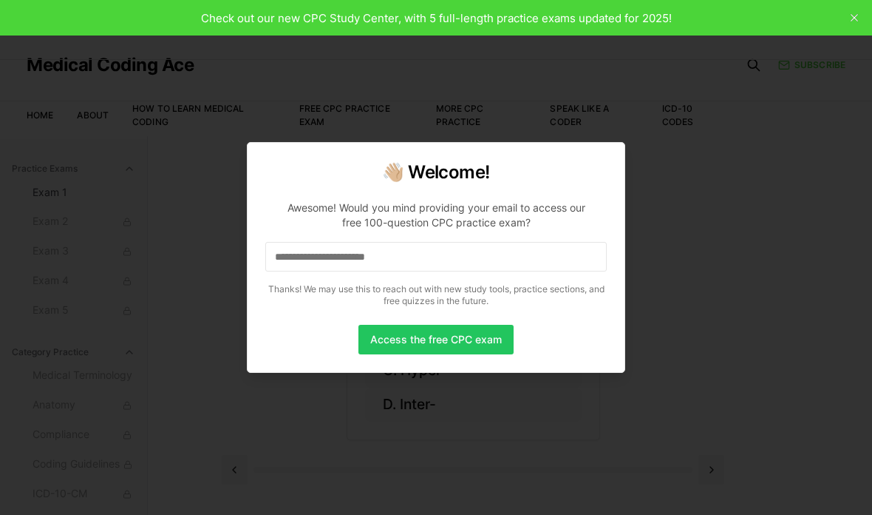
click at [856, 27] on div at bounding box center [436, 257] width 872 height 515
click at [864, 20] on div at bounding box center [436, 257] width 872 height 515
click at [858, 7] on div at bounding box center [436, 257] width 872 height 515
click at [852, 14] on div at bounding box center [436, 257] width 872 height 515
click at [712, 220] on div at bounding box center [436, 257] width 872 height 515
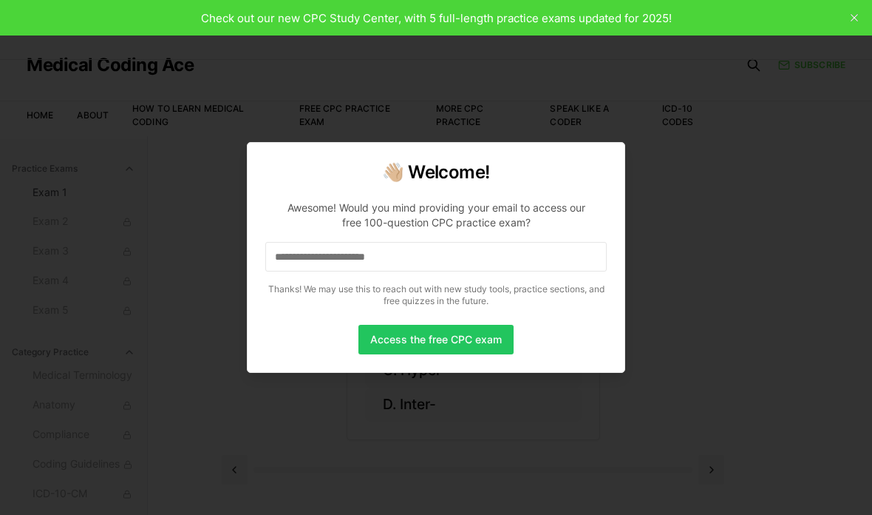
click at [470, 354] on button "Access the free CPC exam" at bounding box center [436, 340] width 155 height 30
click at [841, 29] on div at bounding box center [436, 257] width 872 height 515
click at [82, 66] on div at bounding box center [436, 257] width 872 height 515
click at [29, 21] on div at bounding box center [436, 257] width 872 height 515
click at [5, 3] on div at bounding box center [436, 257] width 872 height 515
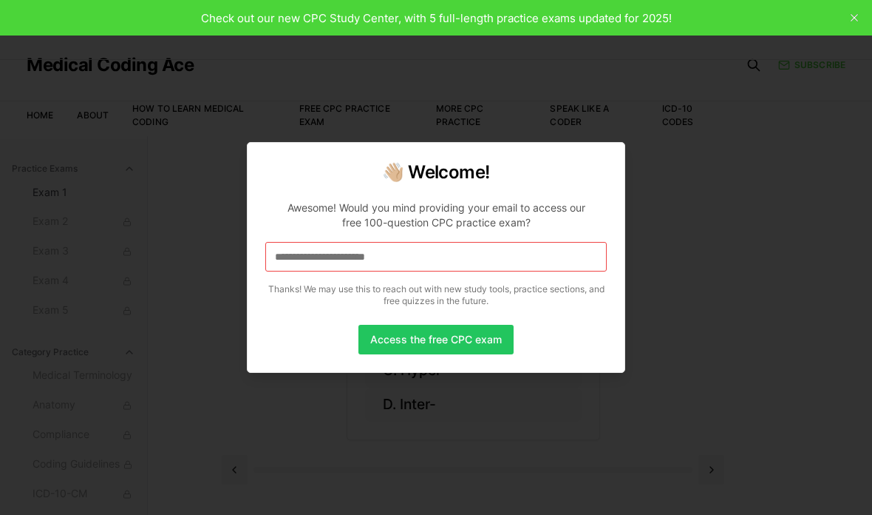
click at [135, 65] on div at bounding box center [436, 257] width 872 height 515
click at [680, 223] on div at bounding box center [436, 257] width 872 height 515
click at [703, 192] on div at bounding box center [436, 257] width 872 height 515
click at [721, 171] on div at bounding box center [436, 257] width 872 height 515
click at [863, 18] on div at bounding box center [436, 257] width 872 height 515
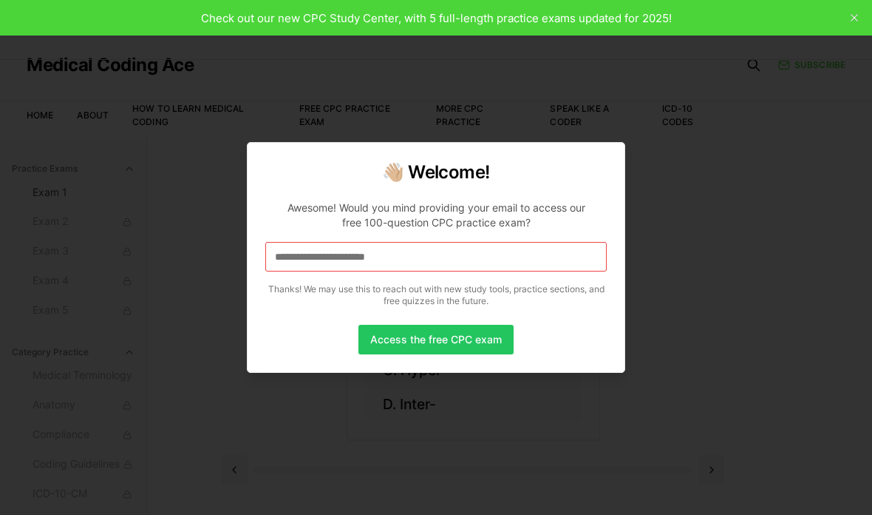
click at [844, 22] on div at bounding box center [436, 257] width 872 height 515
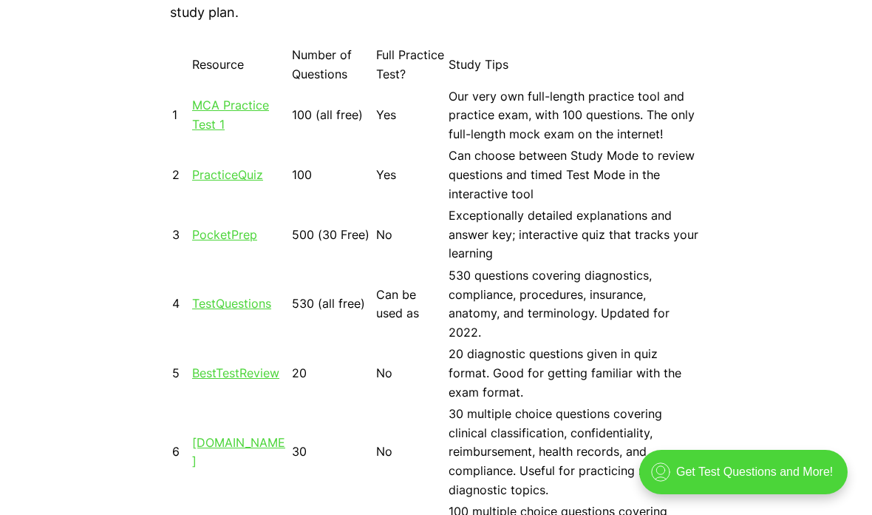
scroll to position [1334, 0]
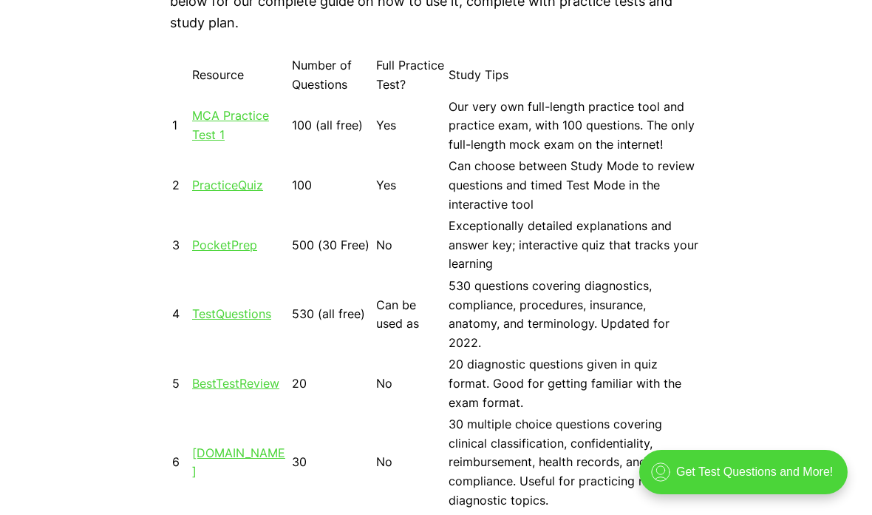
click at [207, 140] on link "MCA Practice Test 1" at bounding box center [230, 125] width 77 height 34
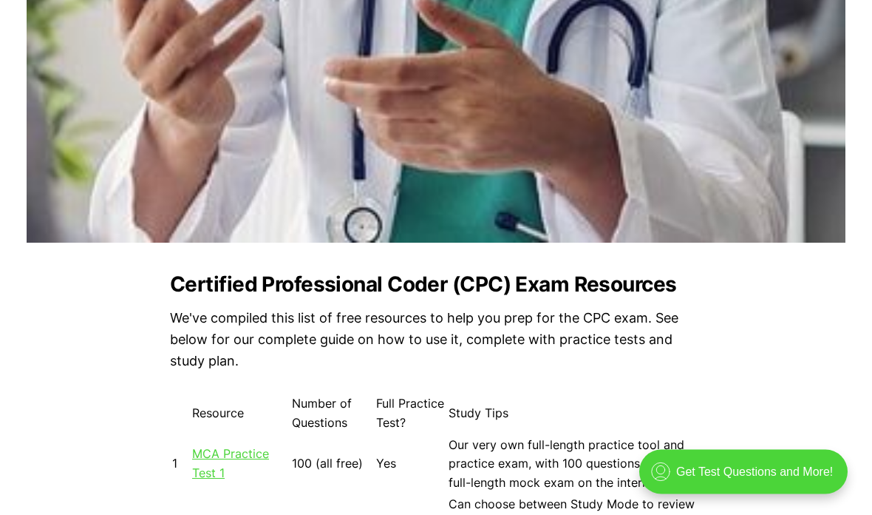
scroll to position [994, 0]
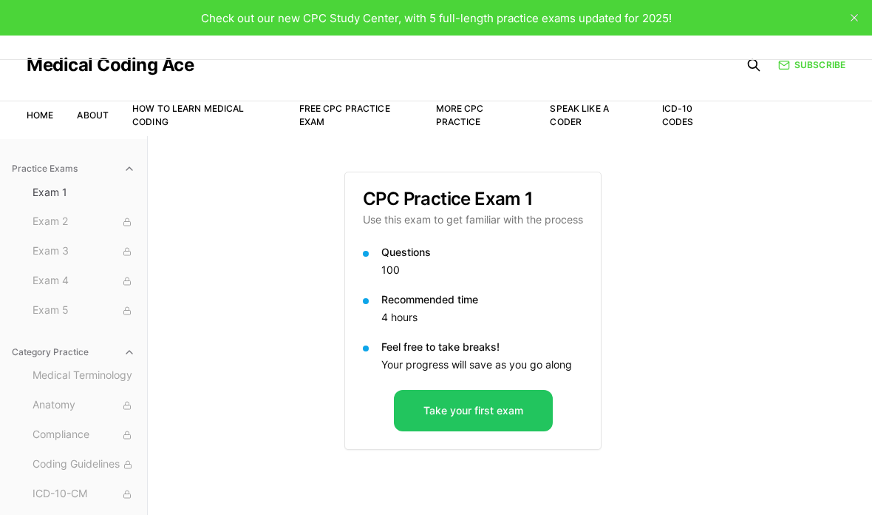
click at [503, 413] on button "Take your first exam" at bounding box center [473, 410] width 159 height 41
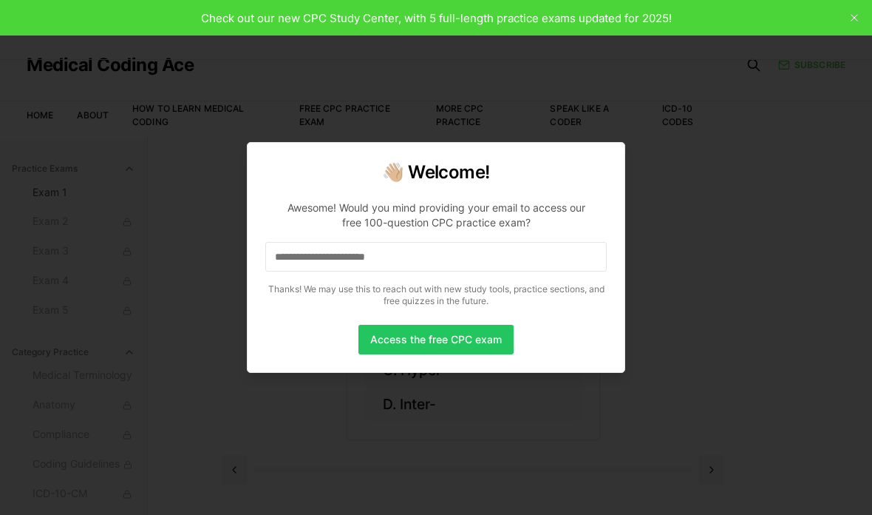
click at [519, 471] on div at bounding box center [436, 257] width 872 height 515
click at [521, 497] on div at bounding box center [436, 257] width 872 height 515
